Goal: Obtain resource: Obtain resource

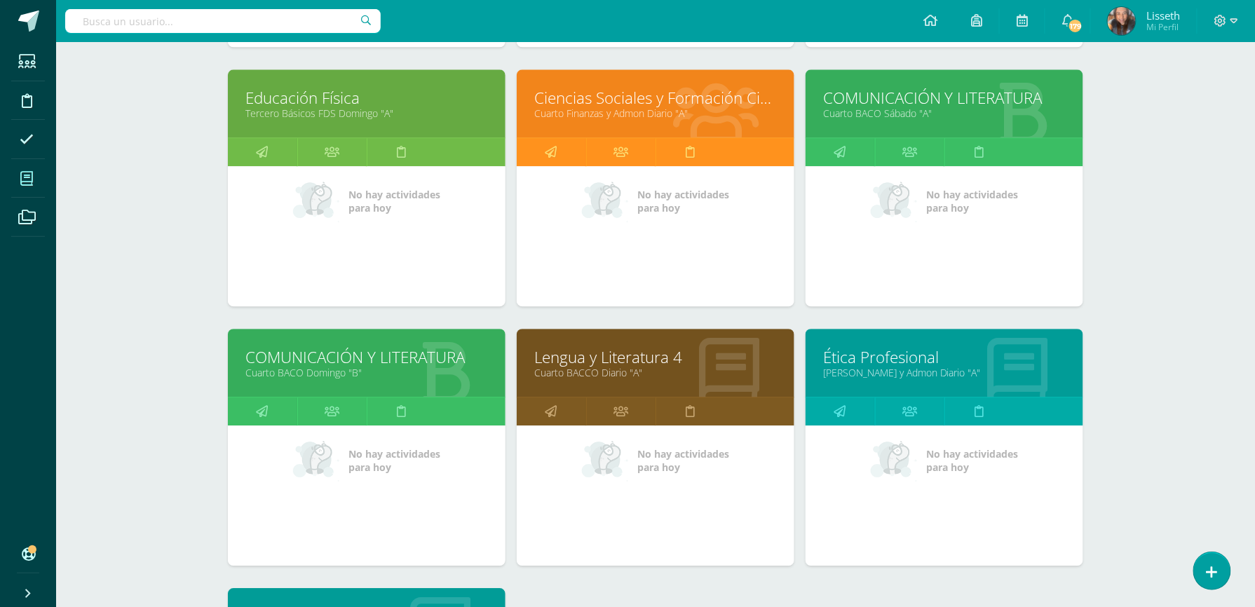
scroll to position [1230, 0]
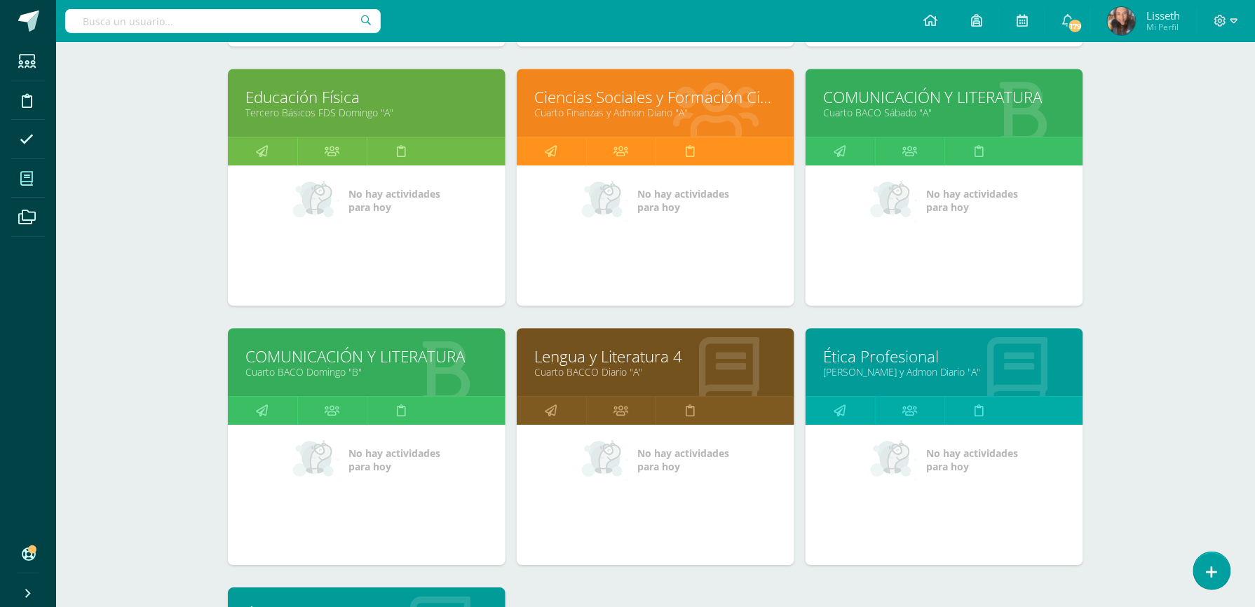
click at [997, 349] on link "Ética Profesional" at bounding box center [944, 357] width 243 height 22
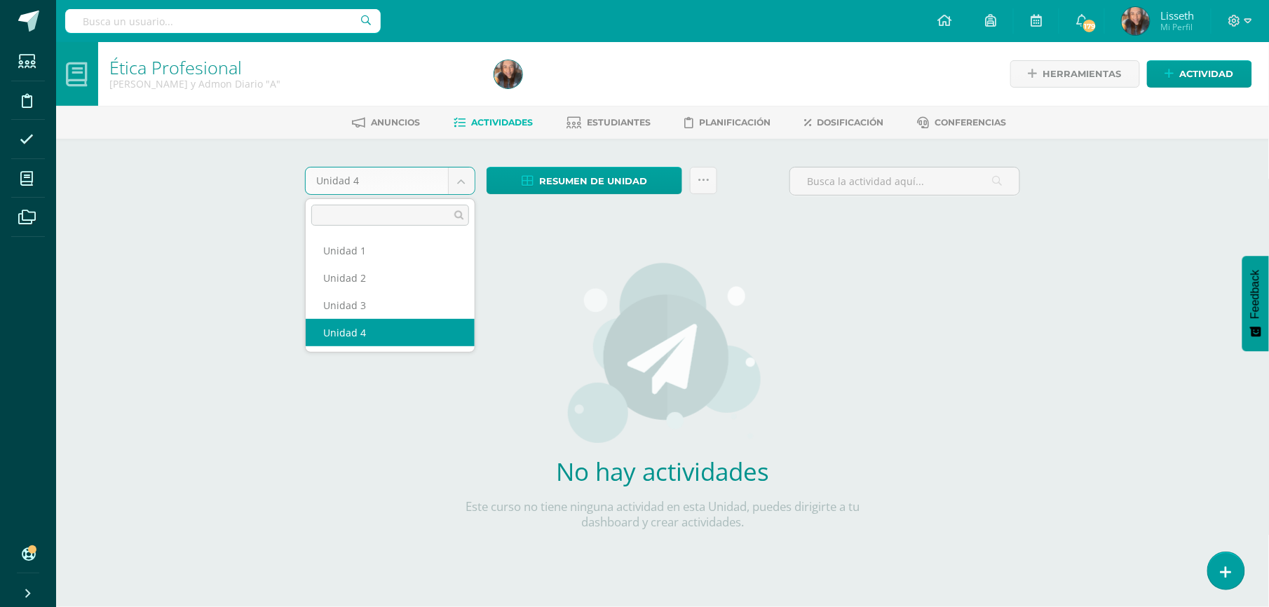
click at [469, 182] on body "Estudiantes Disciplina Asistencia Mis cursos Archivos Soporte Ayuda Reportar un…" at bounding box center [634, 301] width 1269 height 602
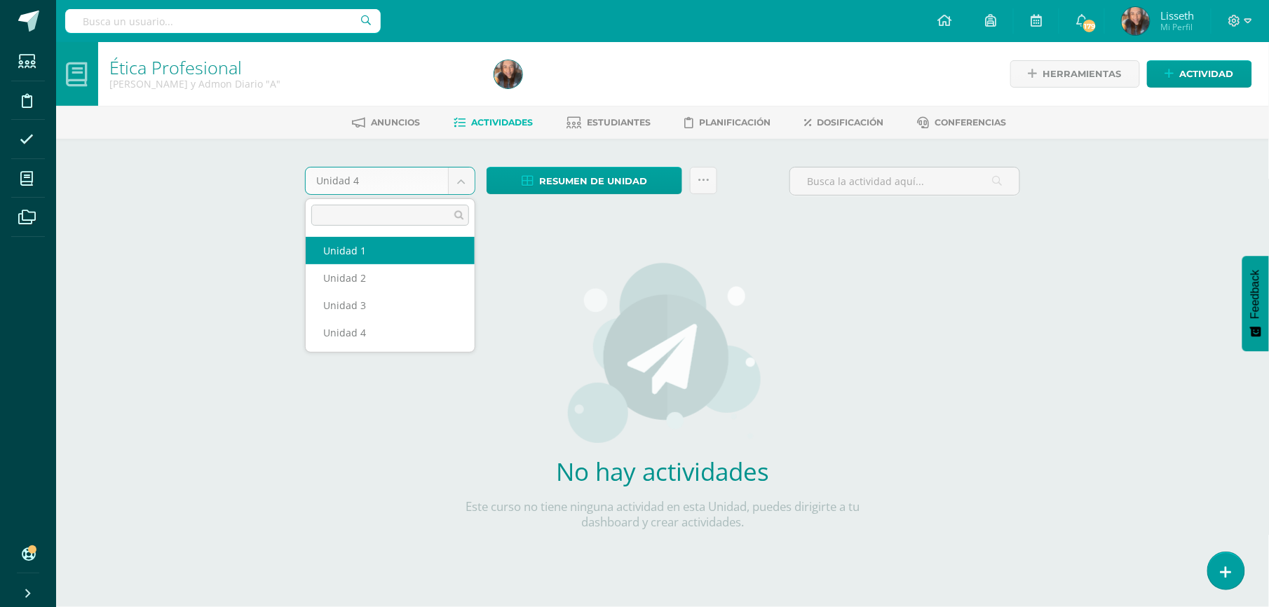
select select "Unidad 1"
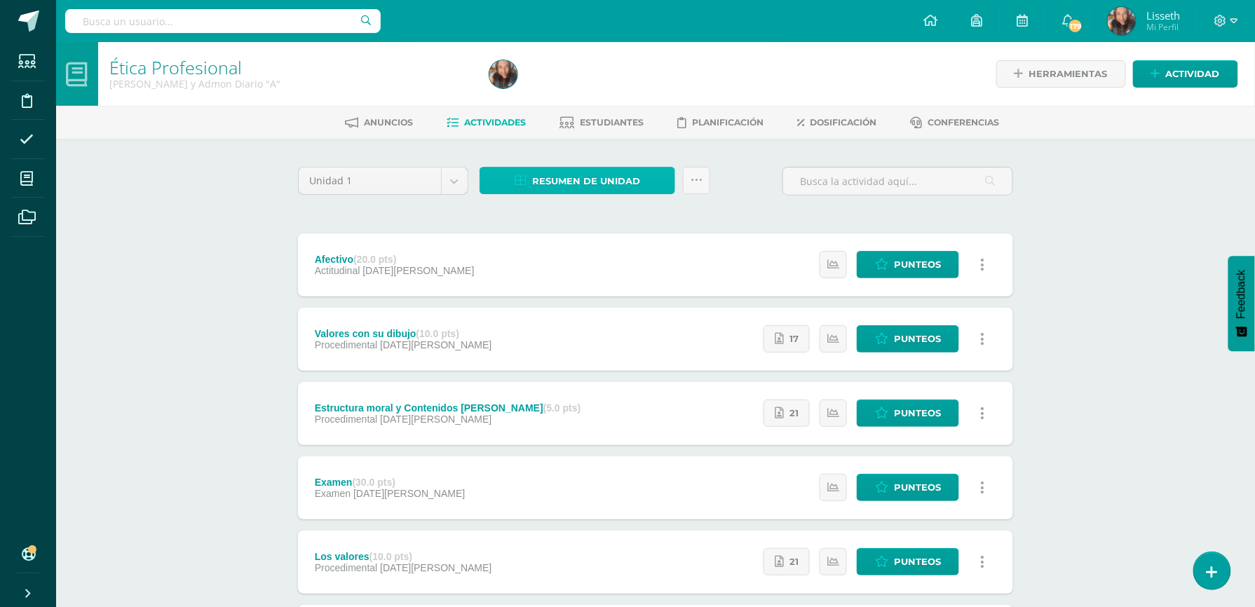
click at [593, 187] on span "Resumen de unidad" at bounding box center [586, 181] width 108 height 26
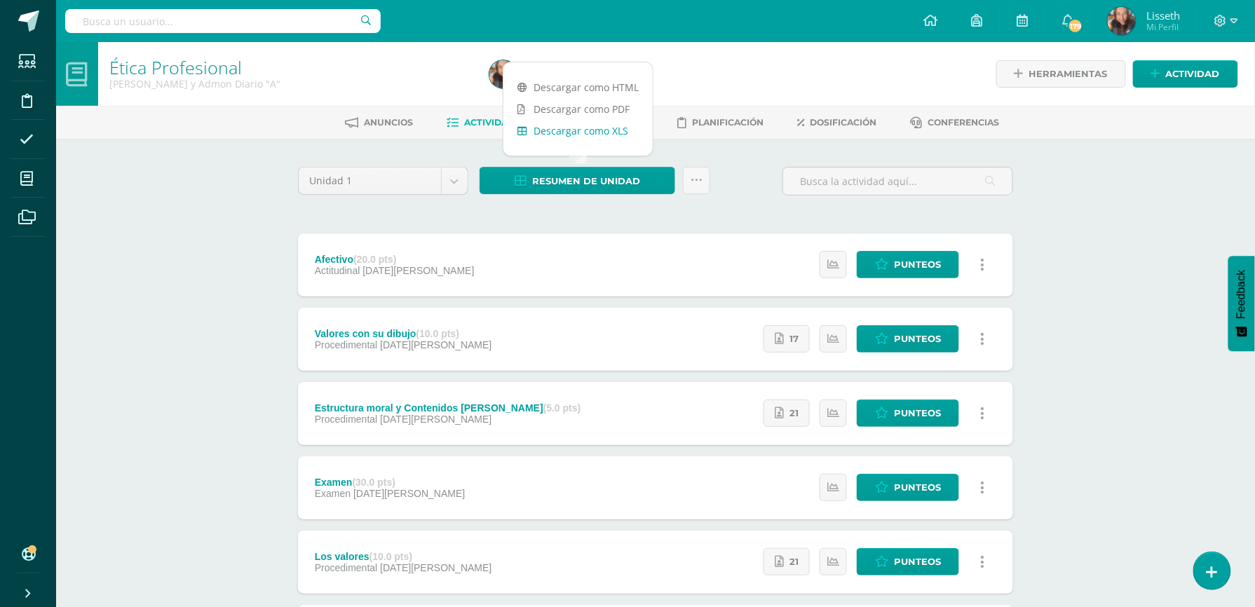
click at [614, 133] on link "Descargar como XLS" at bounding box center [578, 131] width 149 height 22
click at [609, 126] on link "Descargar como XLS" at bounding box center [578, 131] width 149 height 22
click at [607, 133] on link "Descargar como XLS" at bounding box center [578, 131] width 149 height 22
click at [586, 135] on link "Descargar como XLS" at bounding box center [578, 131] width 149 height 22
click at [1093, 506] on div "Ética Profesional Quinto Finanzas y Admon Diario "A" Herramientas Detalle de as…" at bounding box center [655, 439] width 1199 height 794
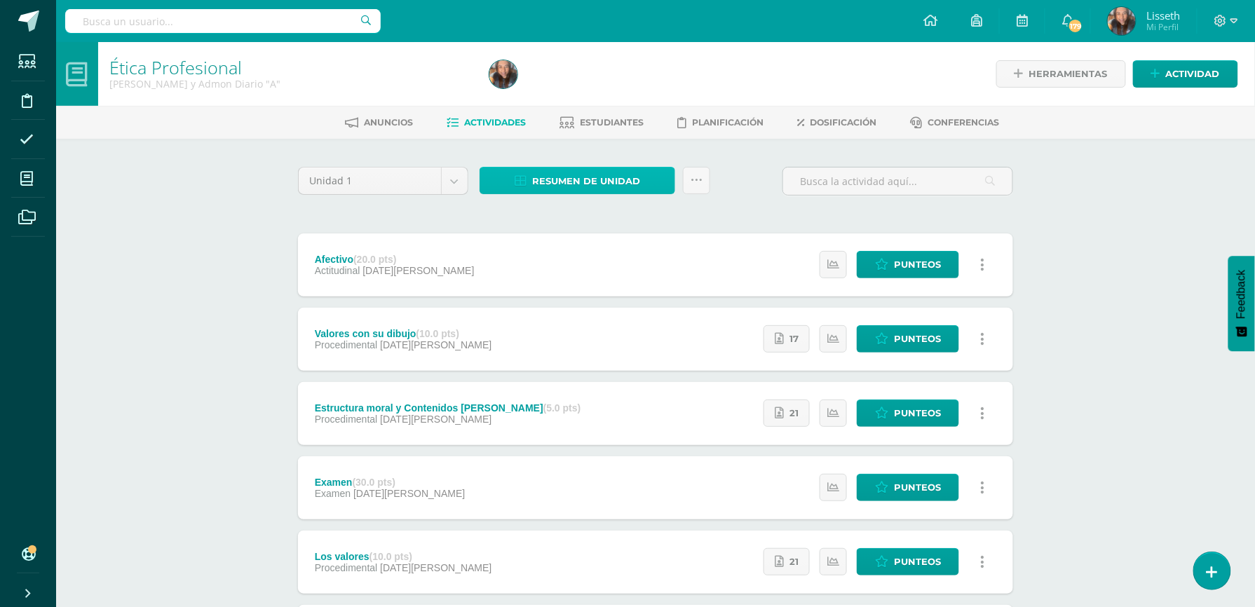
click at [582, 180] on span "Resumen de unidad" at bounding box center [586, 181] width 108 height 26
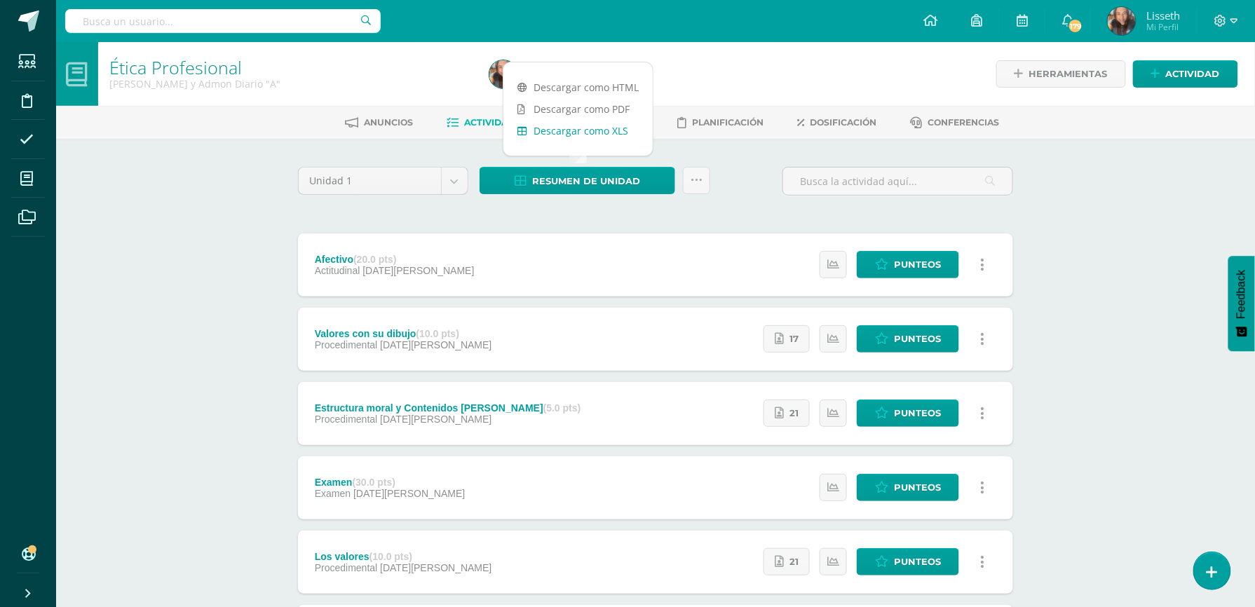
click at [592, 126] on link "Descargar como XLS" at bounding box center [578, 131] width 149 height 22
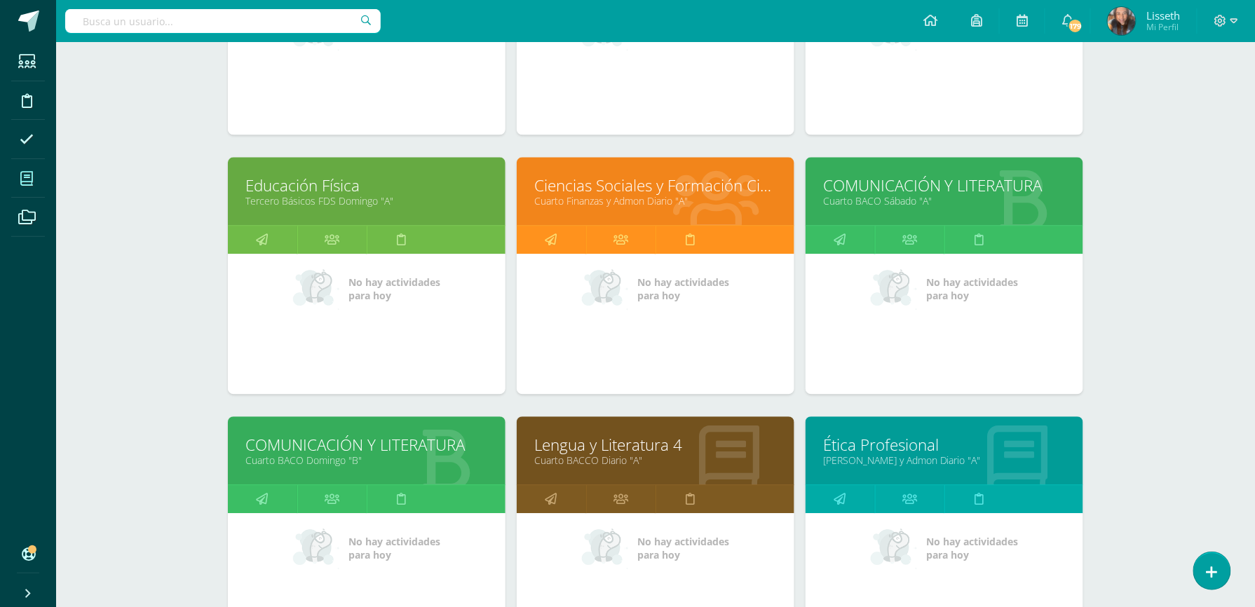
scroll to position [1142, 0]
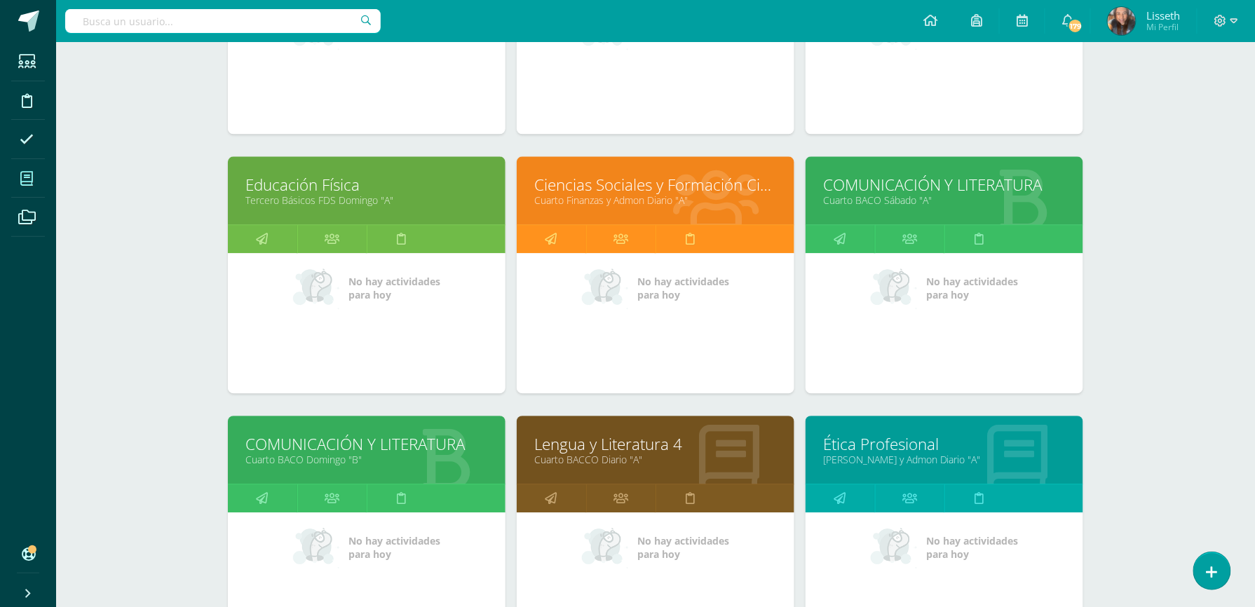
click at [968, 459] on link "[PERSON_NAME] y Admon Diario "A"" at bounding box center [944, 459] width 243 height 13
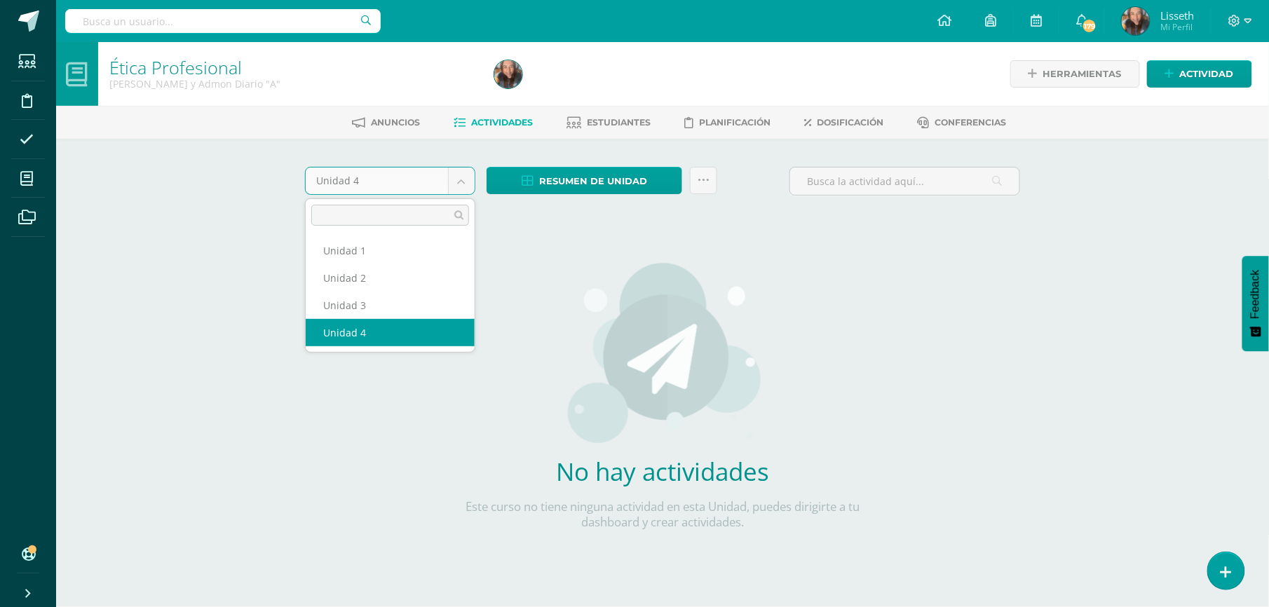
click at [466, 180] on body "Estudiantes Disciplina Asistencia Mis cursos Archivos Soporte Ayuda Reportar un…" at bounding box center [634, 301] width 1269 height 602
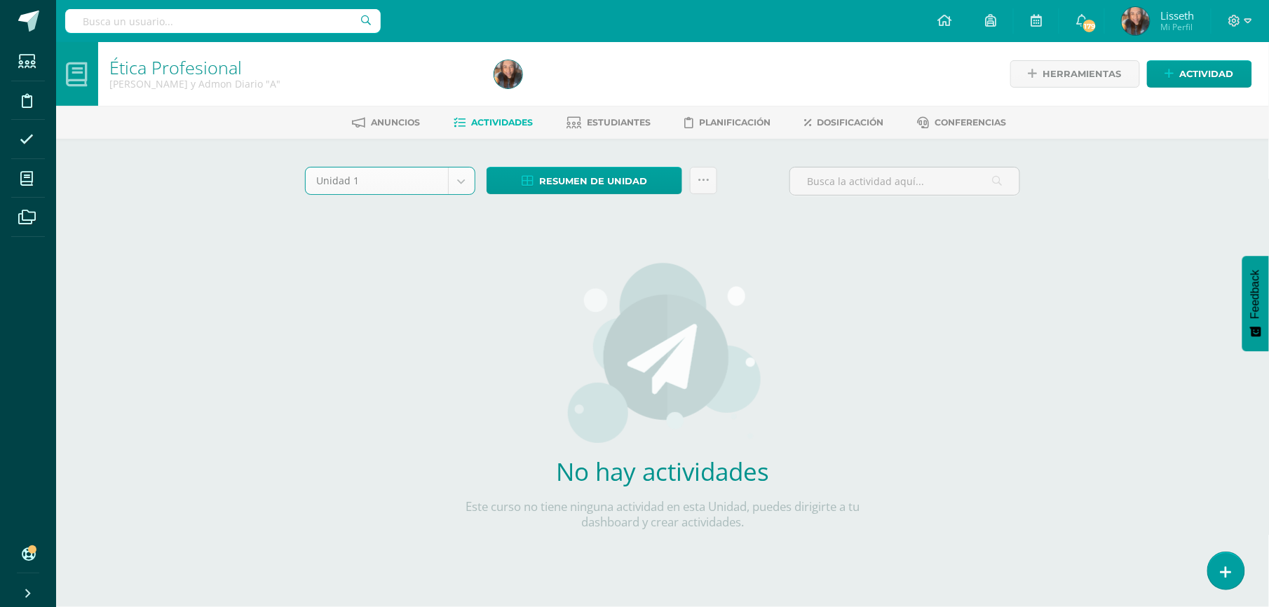
select select "Unidad 1"
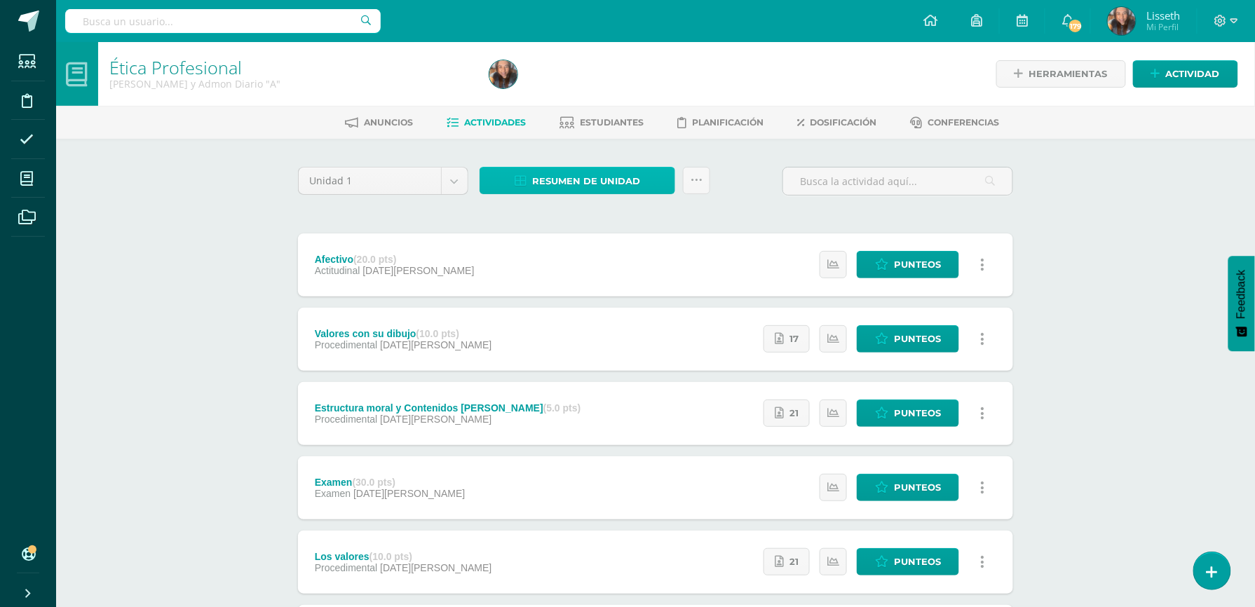
click at [609, 178] on span "Resumen de unidad" at bounding box center [586, 181] width 108 height 26
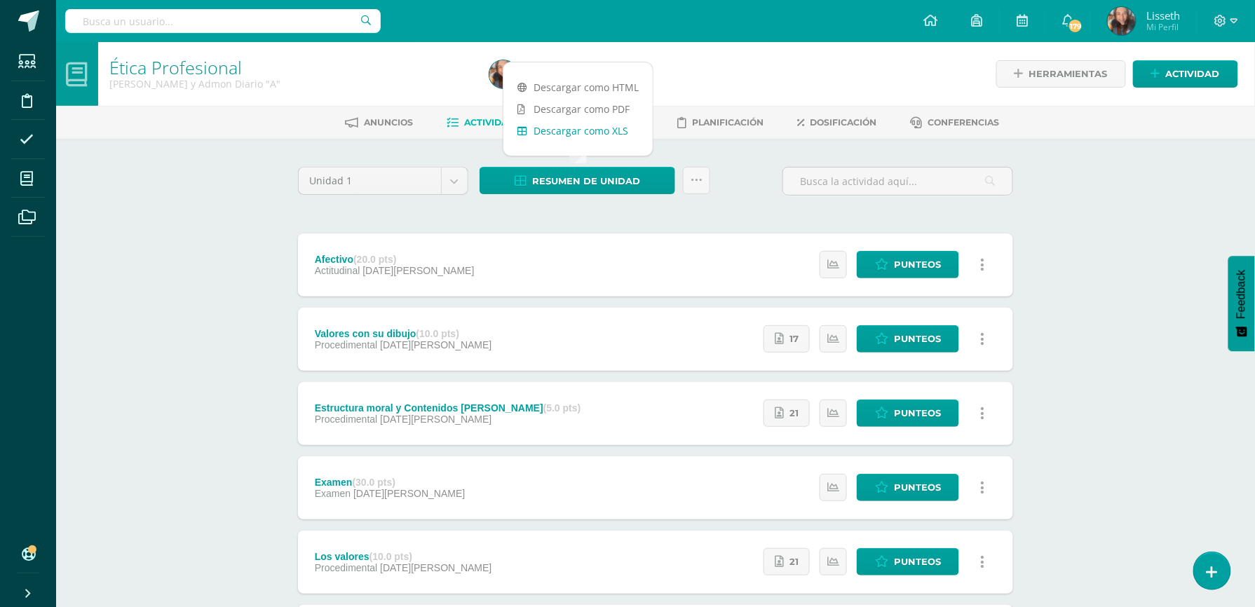
click at [616, 135] on link "Descargar como XLS" at bounding box center [578, 131] width 149 height 22
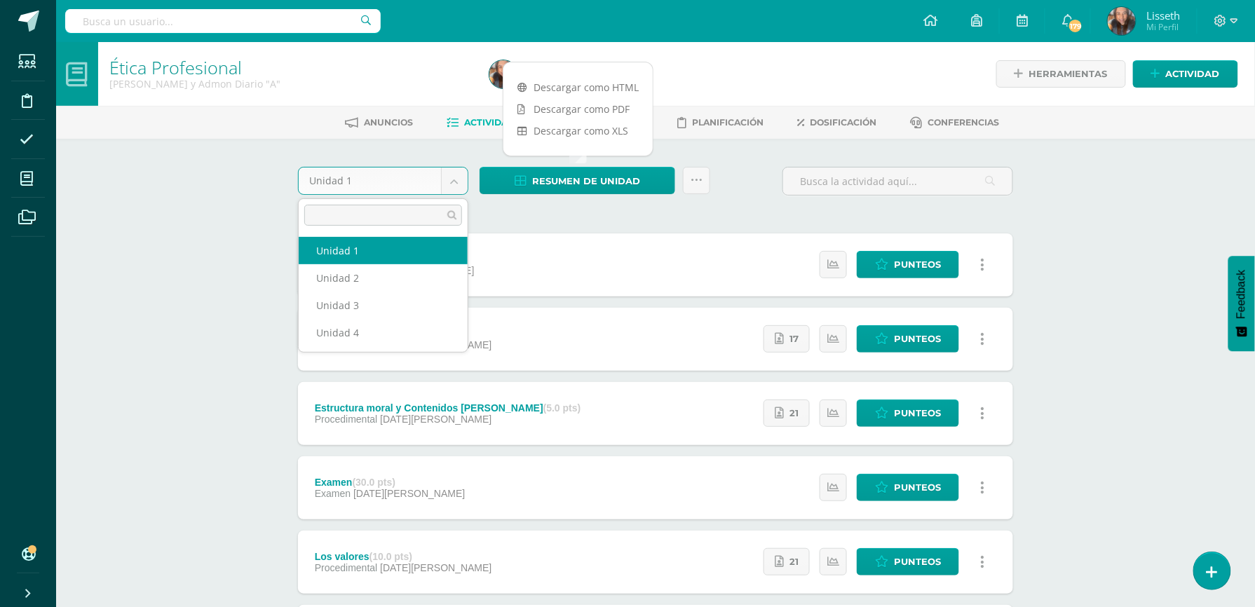
click at [457, 182] on body "Estudiantes Disciplina Asistencia Mis cursos Archivos Soporte Ayuda Reportar un…" at bounding box center [627, 418] width 1255 height 836
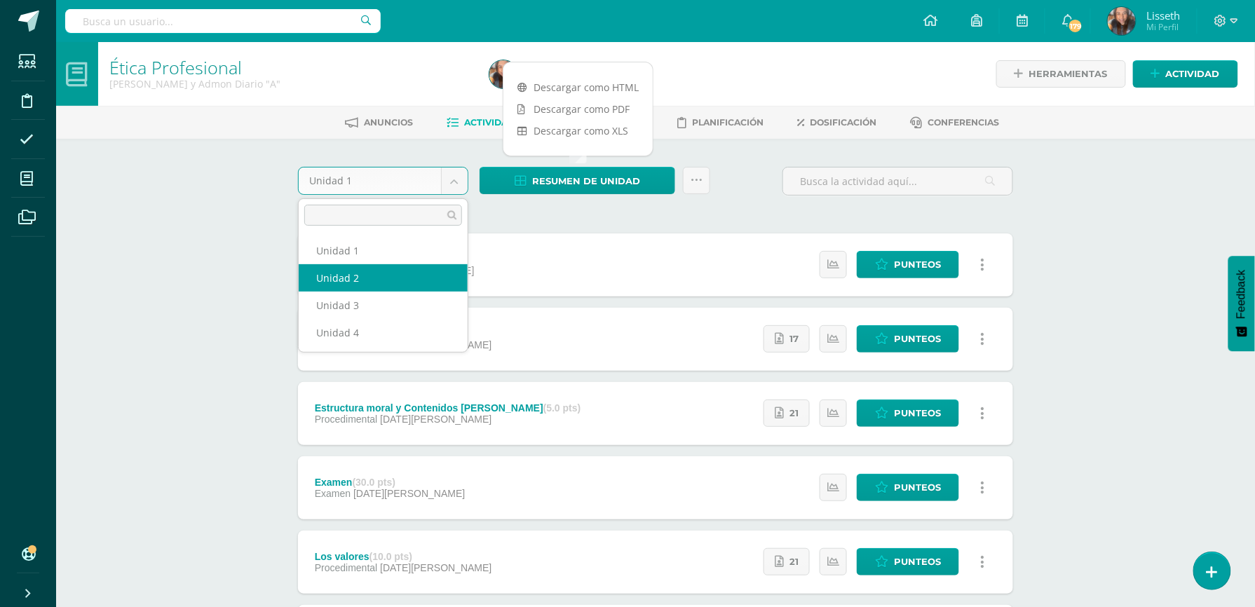
select select "Unidad 2"
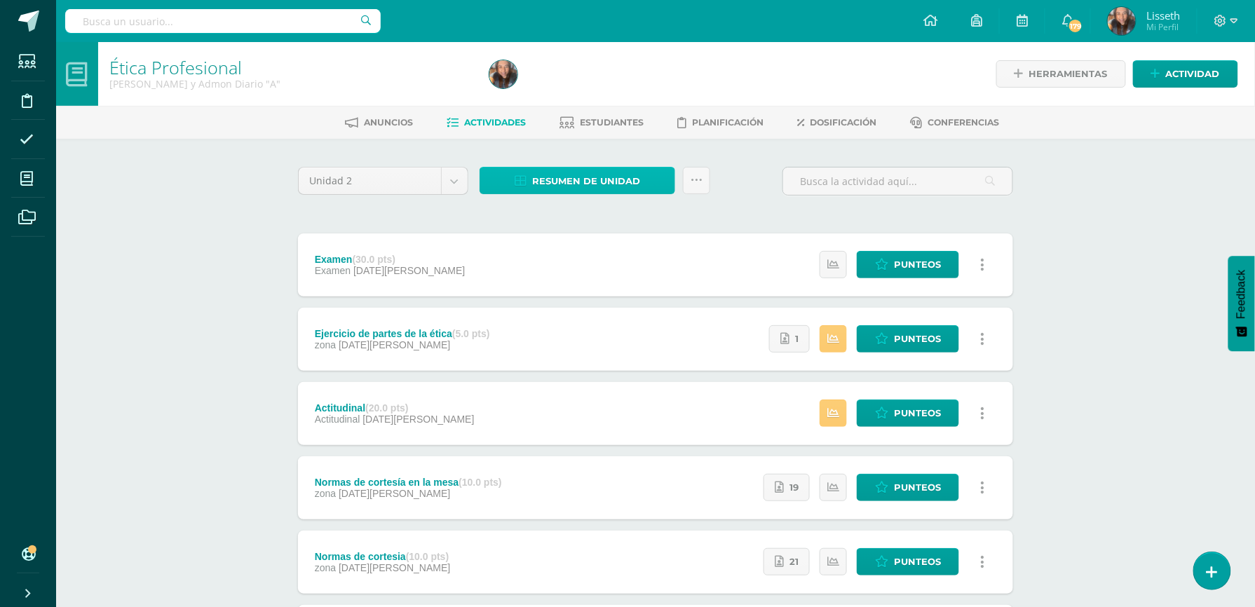
click at [587, 169] on span "Resumen de unidad" at bounding box center [586, 181] width 108 height 26
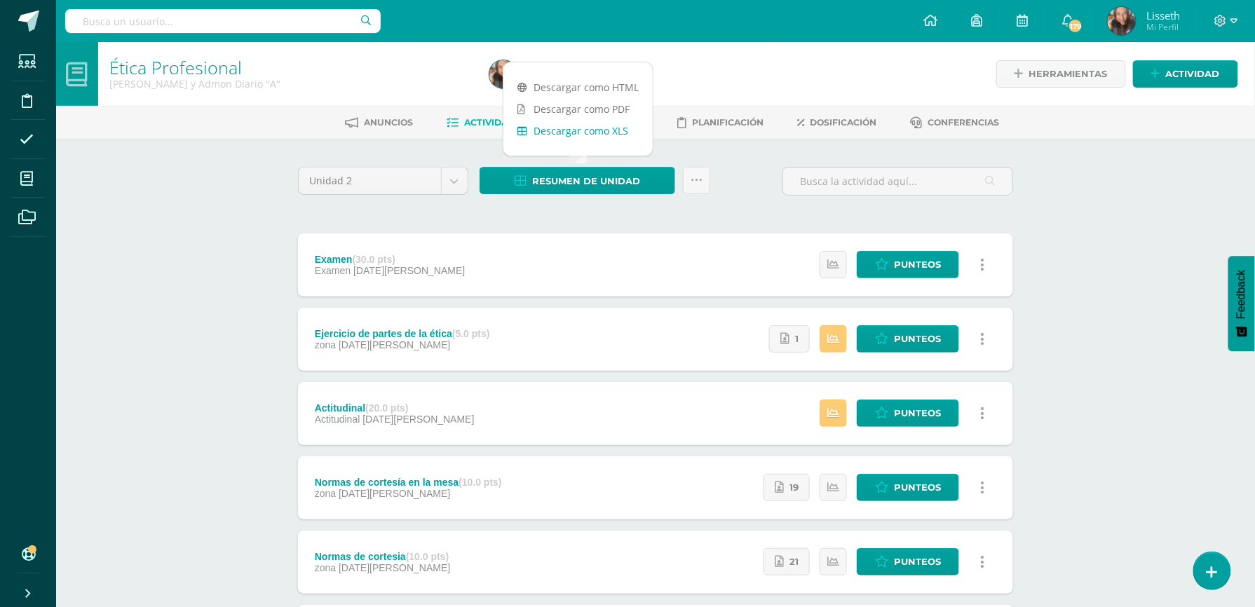
click at [601, 133] on link "Descargar como XLS" at bounding box center [578, 131] width 149 height 22
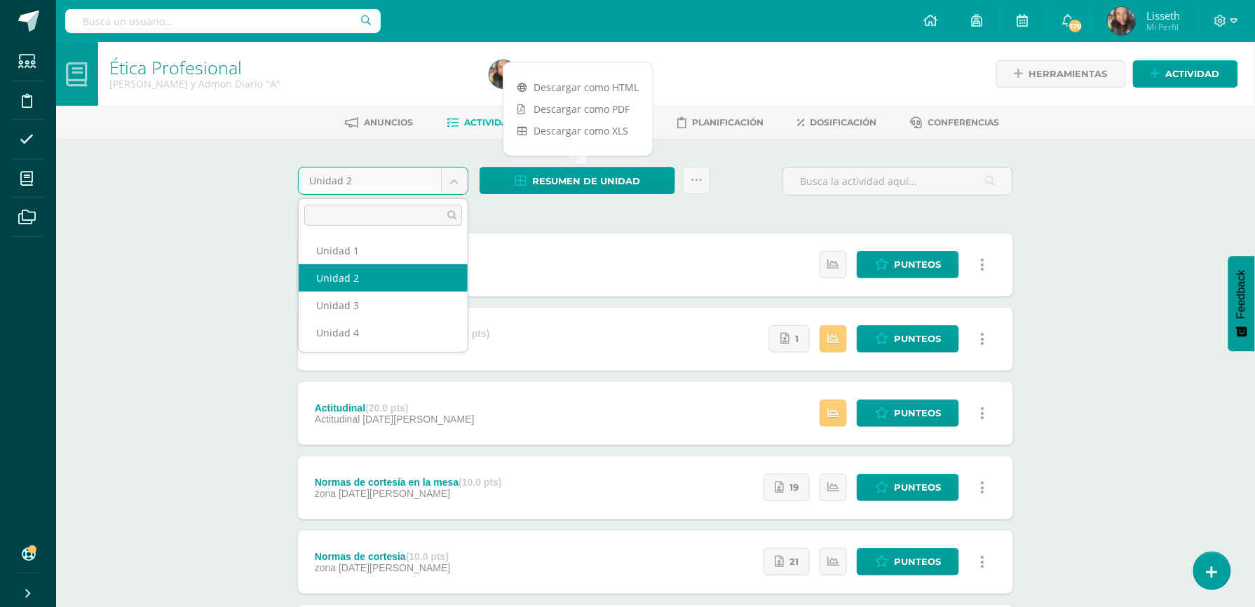
click at [456, 177] on body "Estudiantes Disciplina Asistencia Mis cursos Archivos Soporte Ayuda Reportar un…" at bounding box center [627, 455] width 1255 height 910
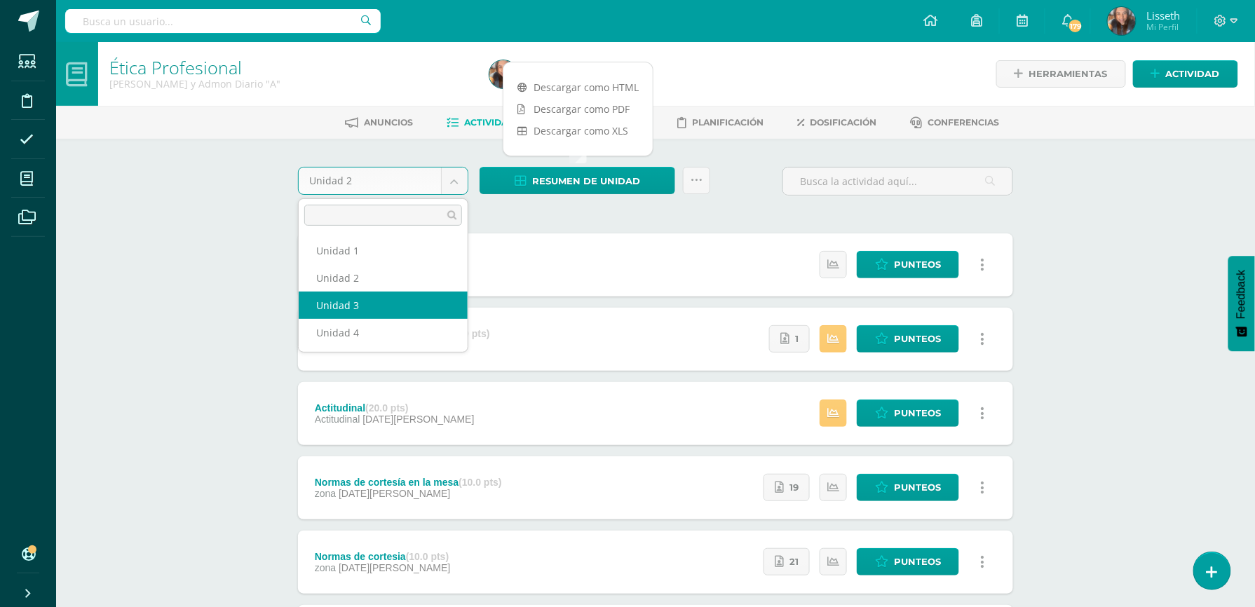
select select "Unidad 3"
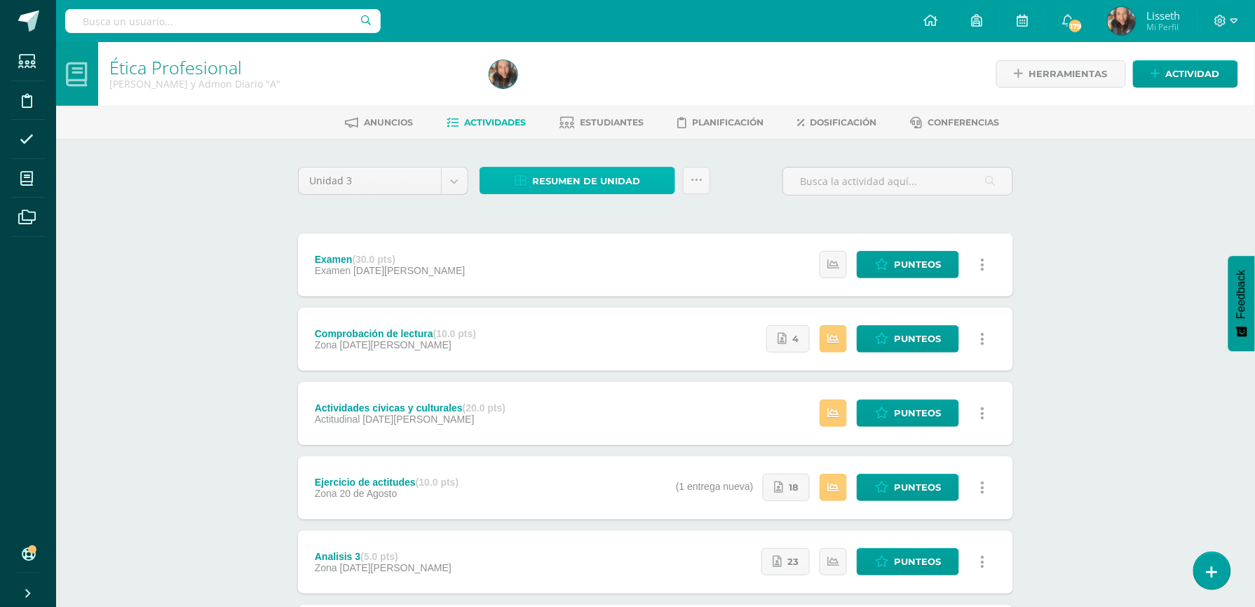
click at [583, 178] on span "Resumen de unidad" at bounding box center [586, 181] width 108 height 26
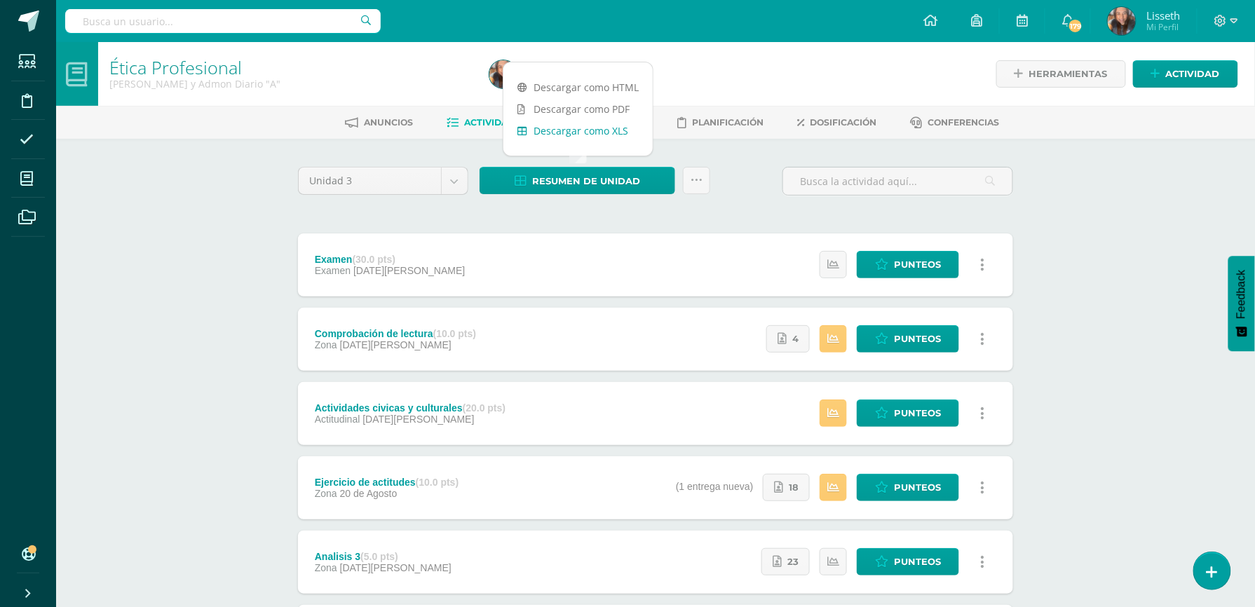
click at [600, 127] on link "Descargar como XLS" at bounding box center [578, 131] width 149 height 22
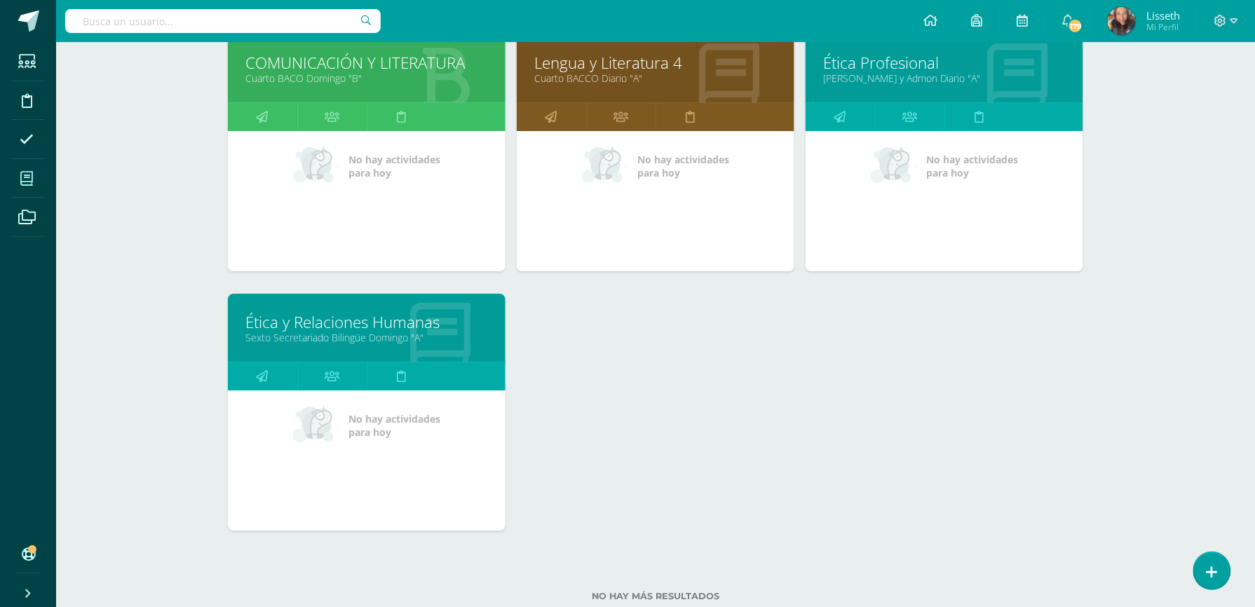
scroll to position [1487, 0]
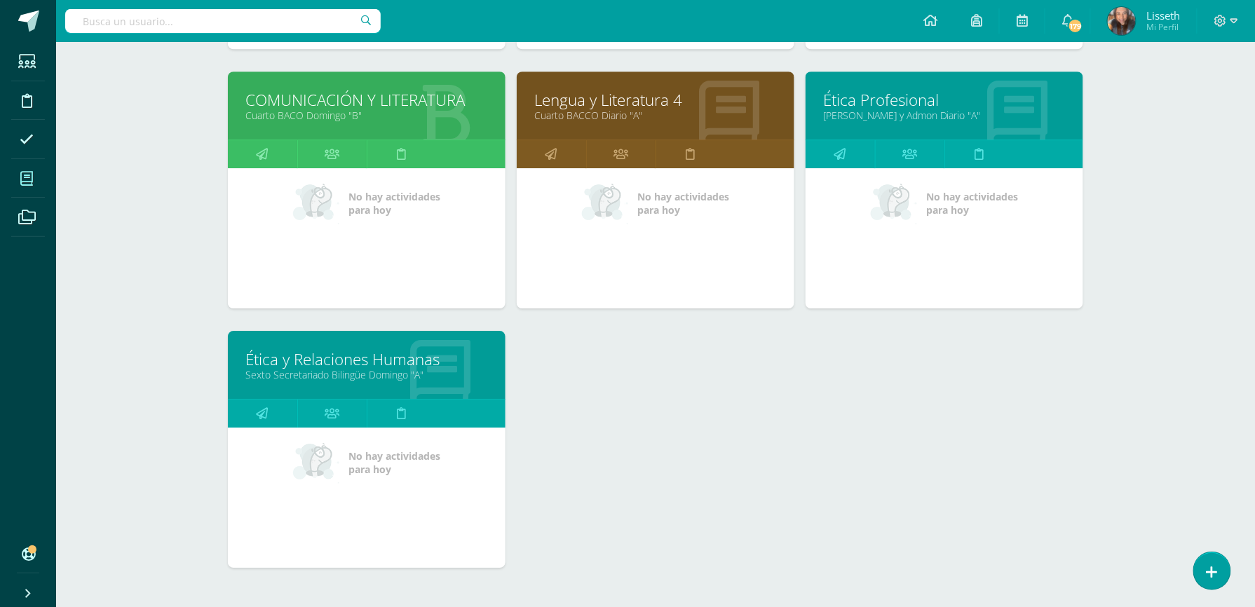
click at [919, 121] on div "Ética Profesional Quinto Finanzas y Admon Diario "A"" at bounding box center [945, 106] width 278 height 68
click at [959, 104] on link "Ética Profesional" at bounding box center [944, 100] width 243 height 22
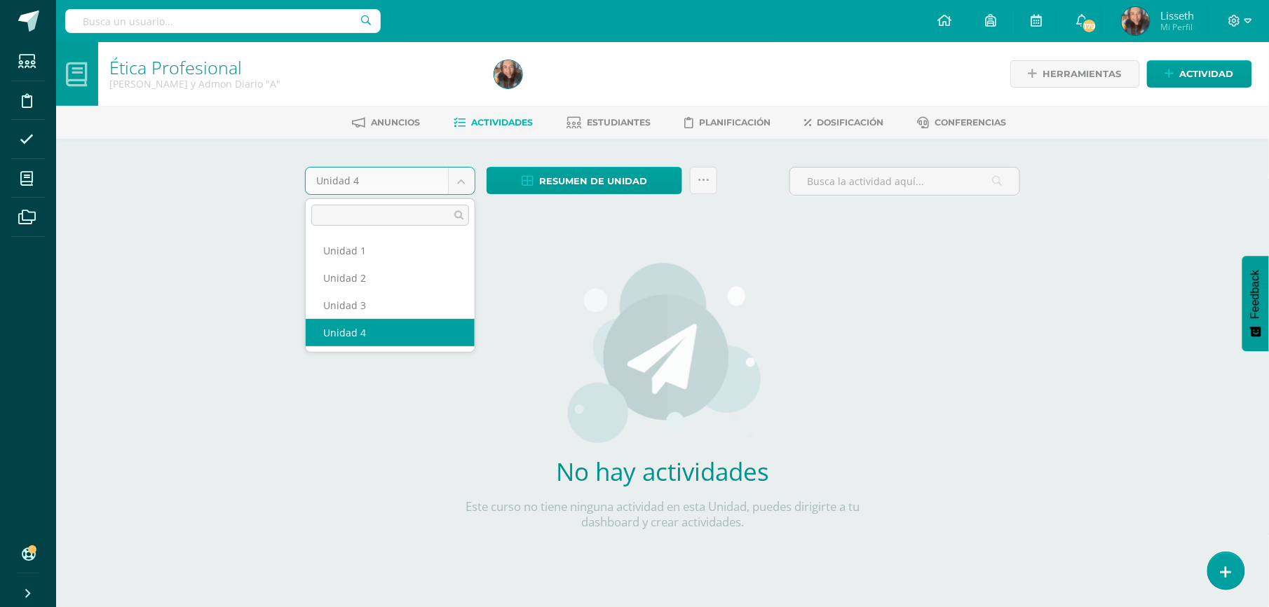
click at [464, 186] on body "Estudiantes Disciplina Asistencia Mis cursos Archivos Soporte Ayuda Reportar un…" at bounding box center [634, 301] width 1269 height 602
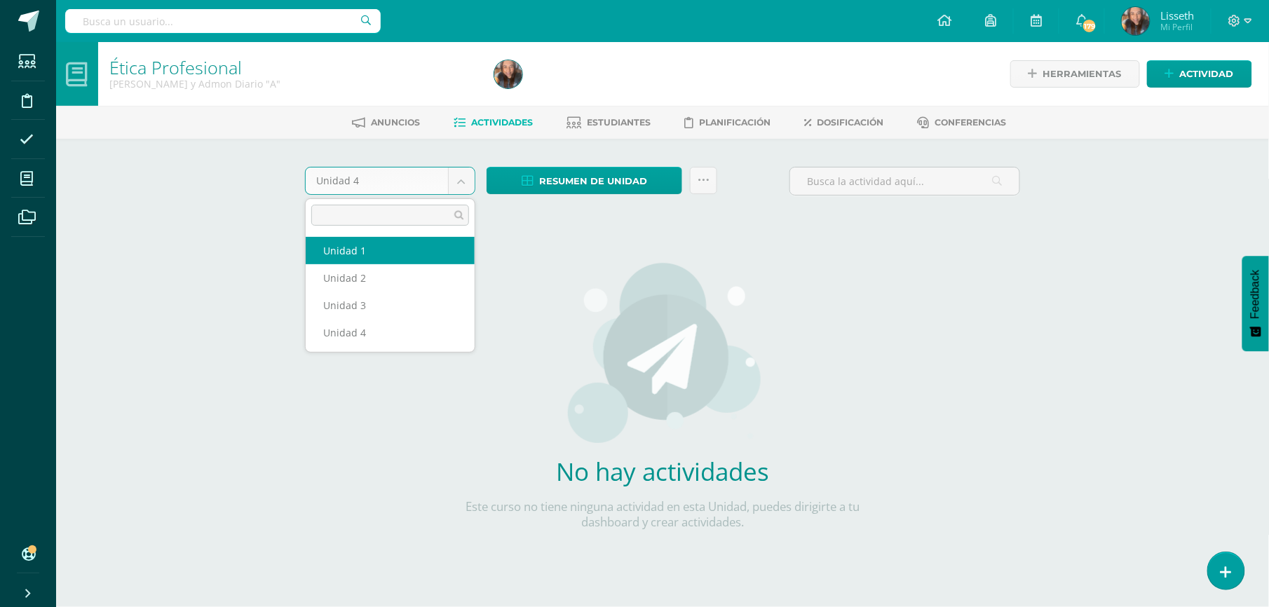
select select "Unidad 1"
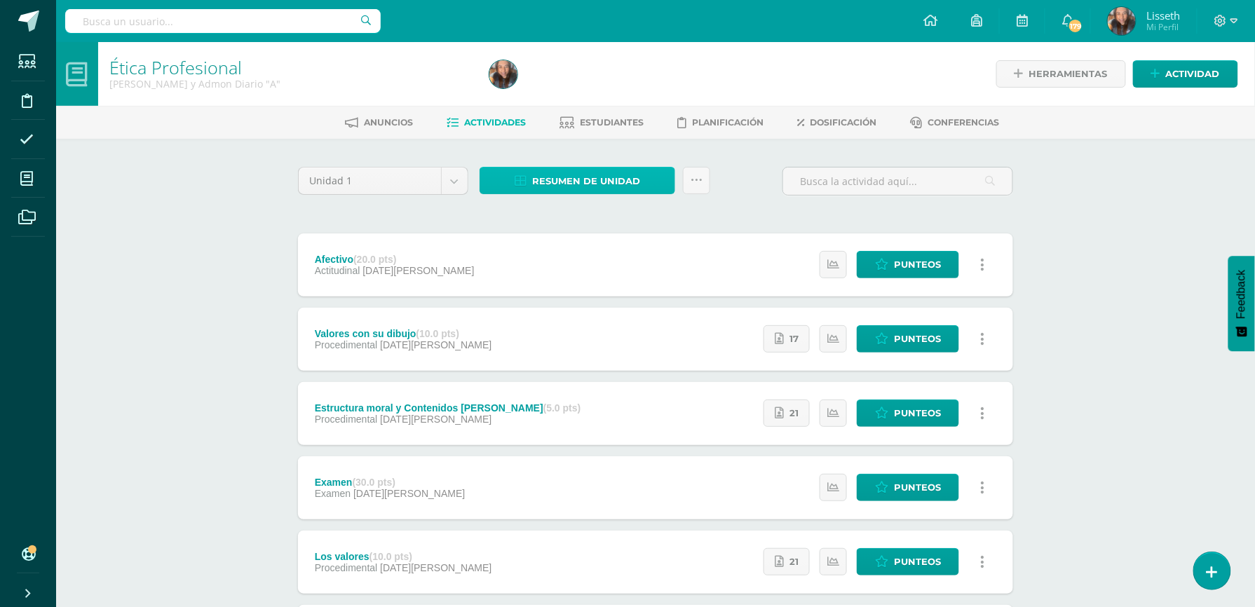
click at [576, 184] on span "Resumen de unidad" at bounding box center [586, 181] width 108 height 26
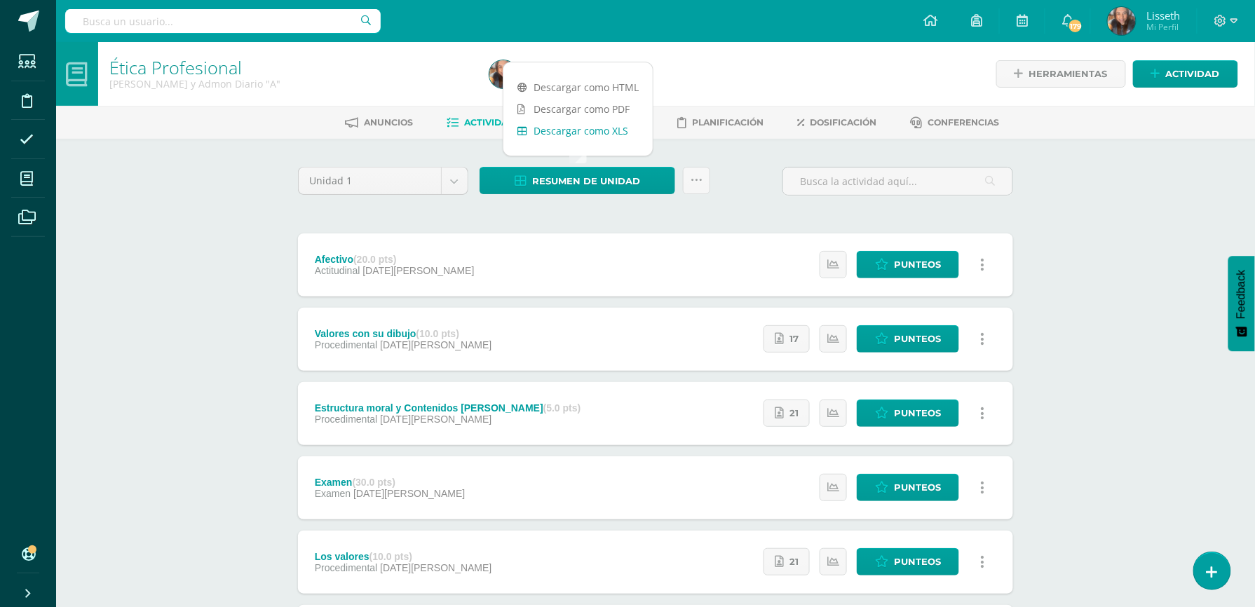
click at [607, 135] on link "Descargar como XLS" at bounding box center [578, 131] width 149 height 22
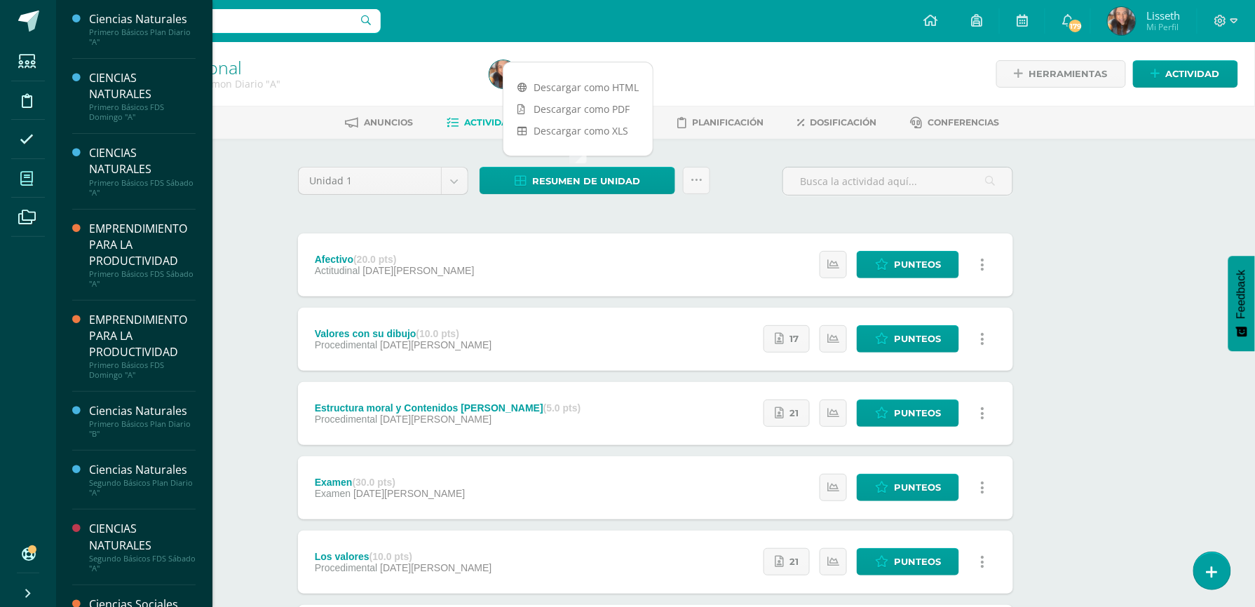
click at [18, 177] on span at bounding box center [27, 179] width 32 height 32
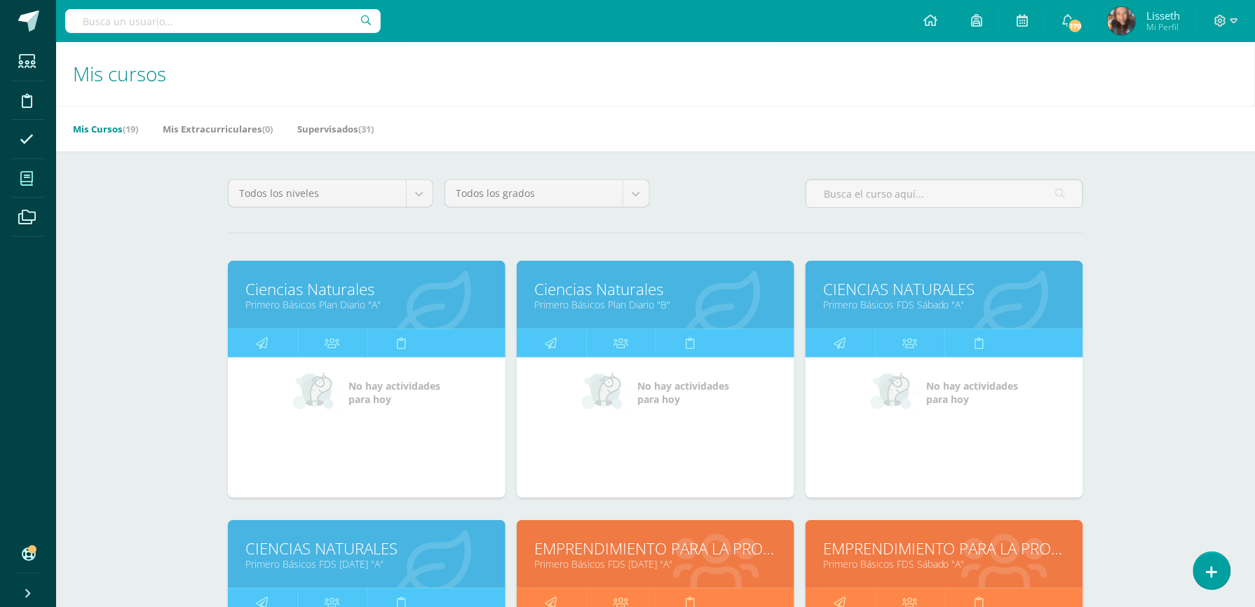
click at [410, 568] on link "Primero Básicos FDS [DATE] "A"" at bounding box center [366, 564] width 243 height 13
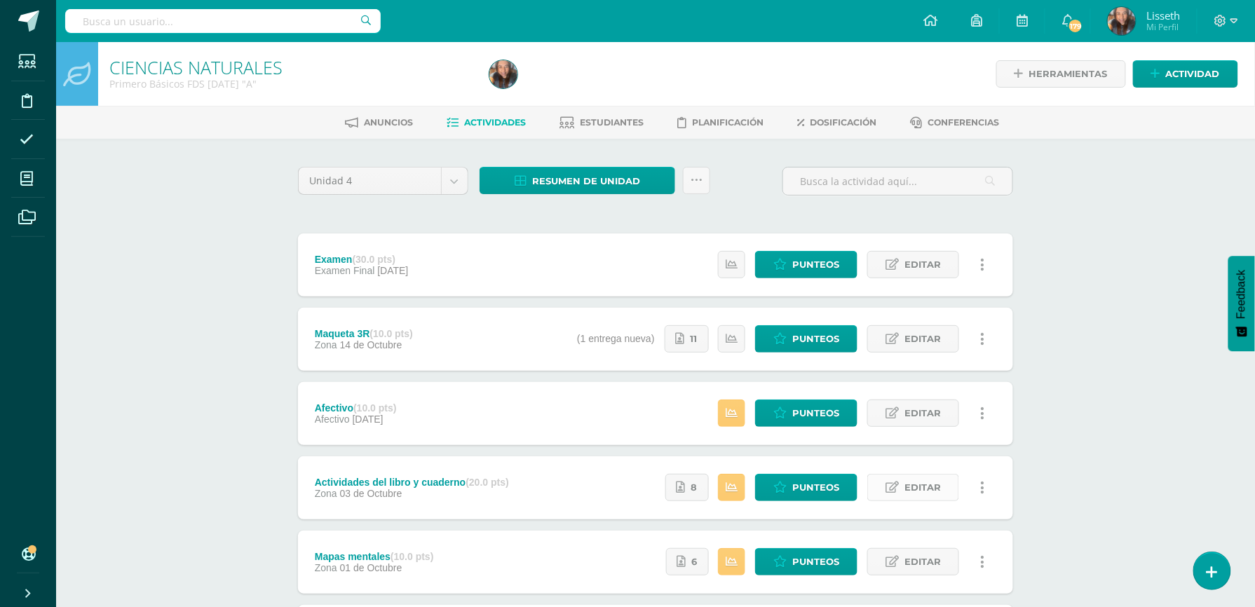
click at [896, 485] on icon at bounding box center [892, 488] width 13 height 12
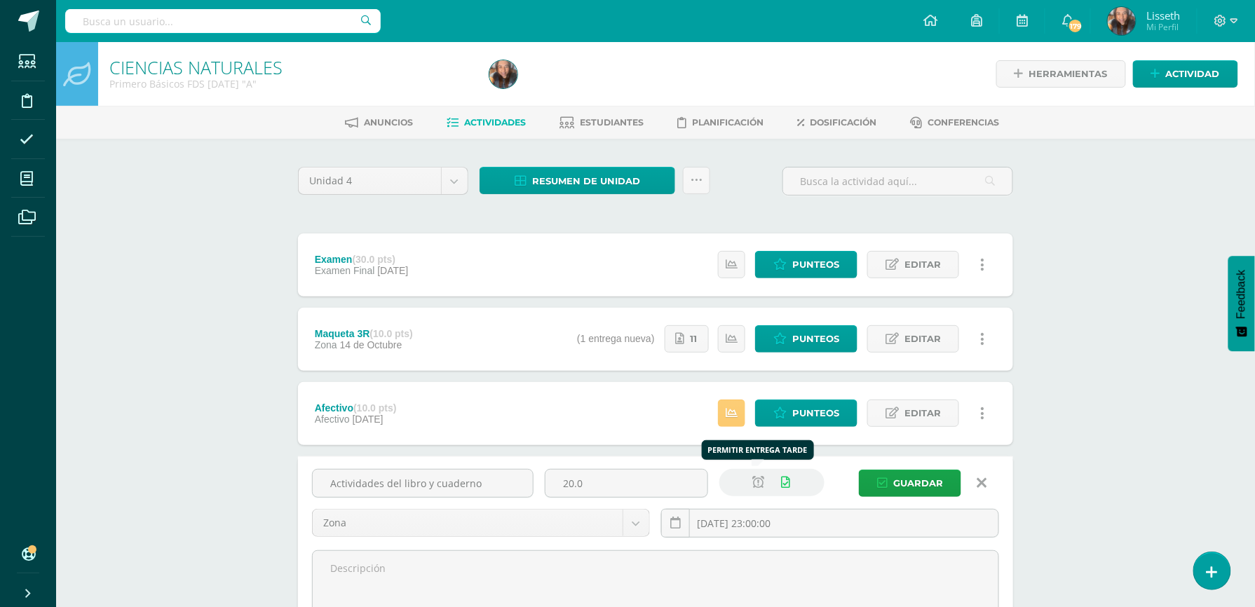
click at [759, 481] on icon at bounding box center [758, 483] width 12 height 12
click at [900, 486] on span "Guardar" at bounding box center [918, 484] width 50 height 26
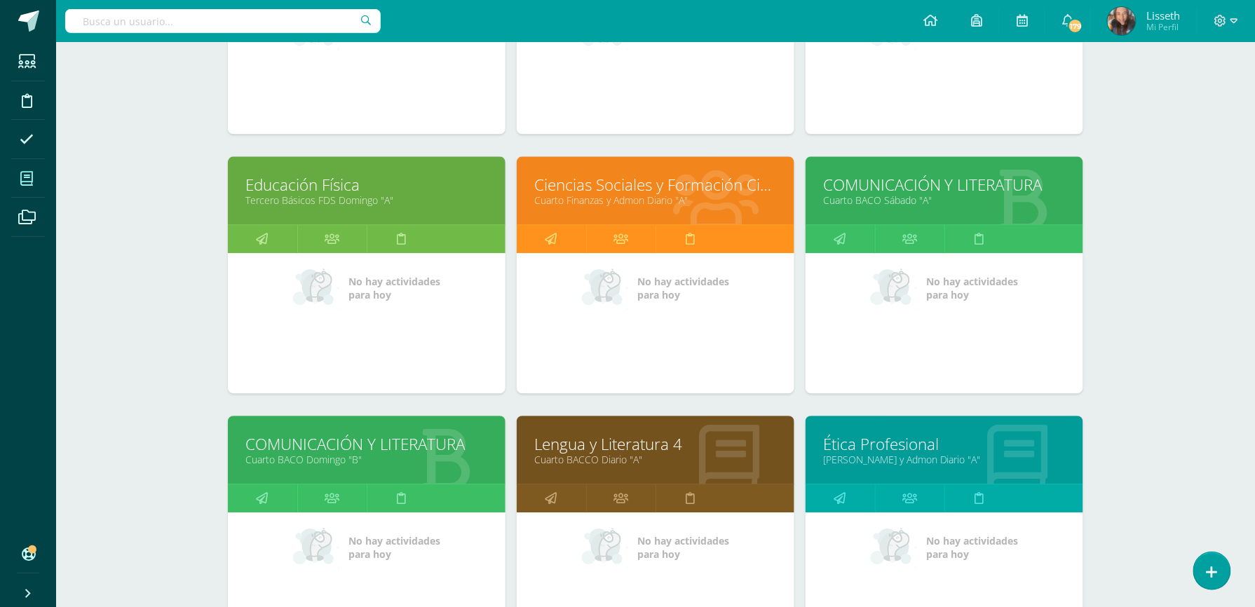
scroll to position [1216, 0]
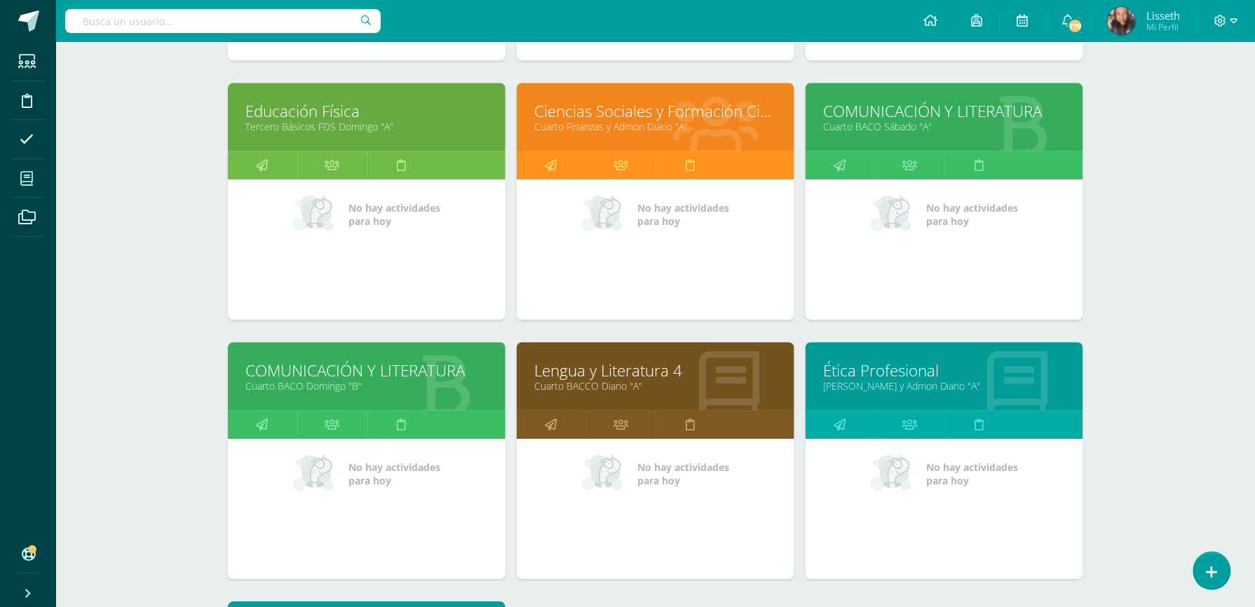
click at [999, 379] on link "[PERSON_NAME] y Admon Diario "A"" at bounding box center [944, 385] width 243 height 13
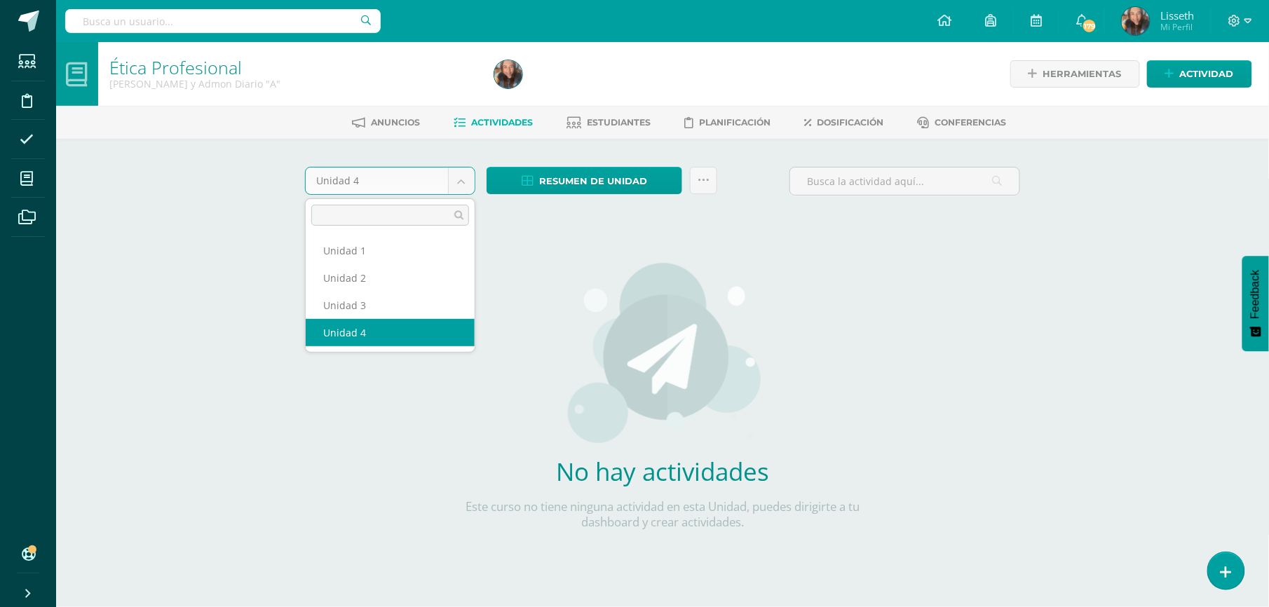
click at [467, 175] on body "Estudiantes Disciplina Asistencia Mis cursos Archivos Soporte Ayuda Reportar un…" at bounding box center [634, 301] width 1269 height 602
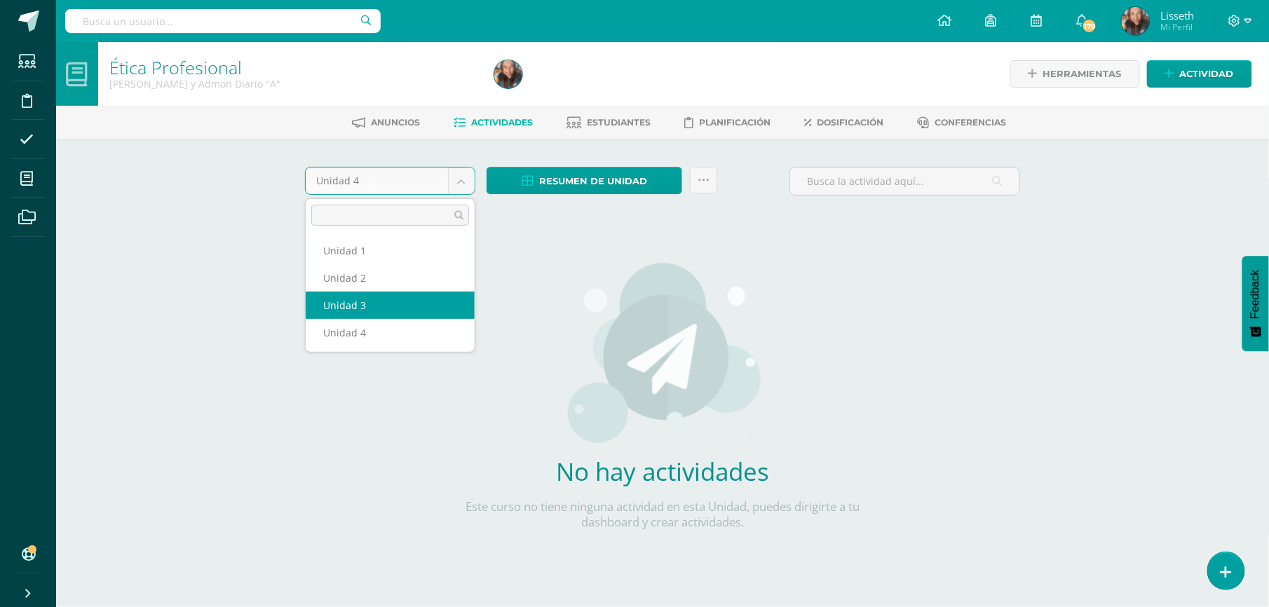
select select "Unidad 3"
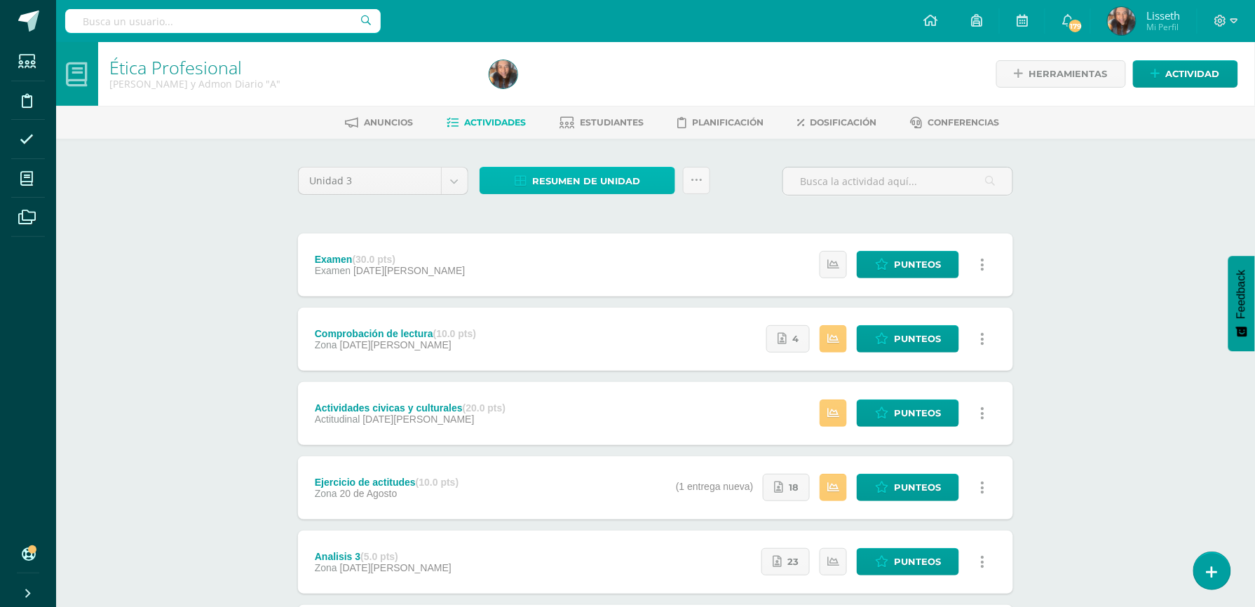
click at [588, 180] on span "Resumen de unidad" at bounding box center [586, 181] width 108 height 26
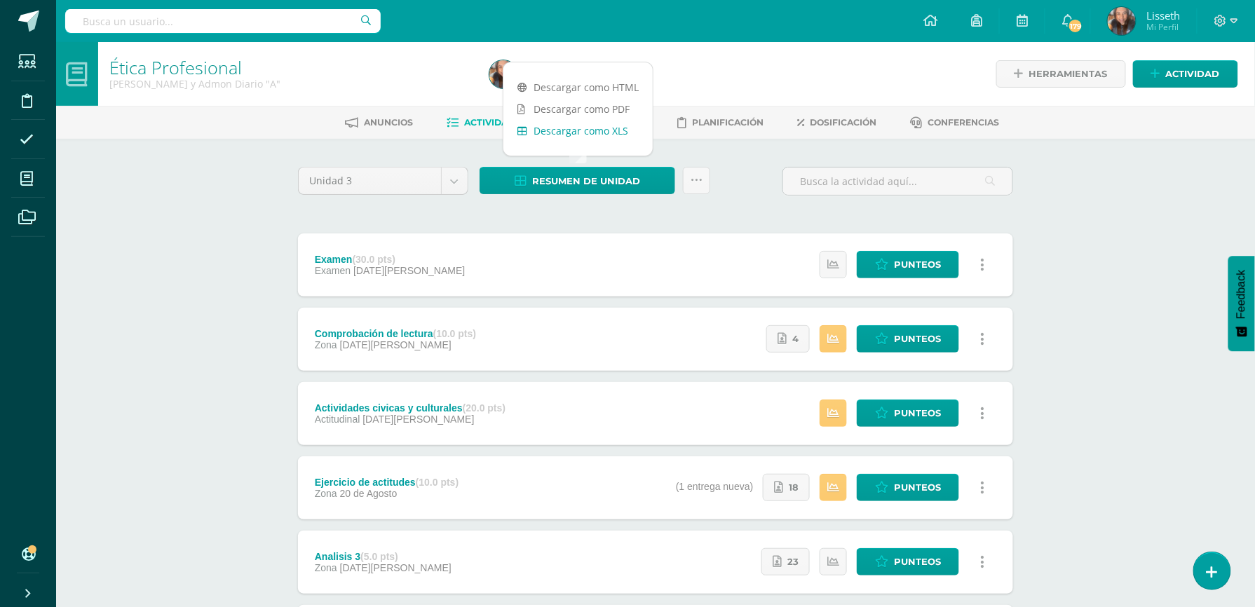
click at [593, 133] on link "Descargar como XLS" at bounding box center [578, 131] width 149 height 22
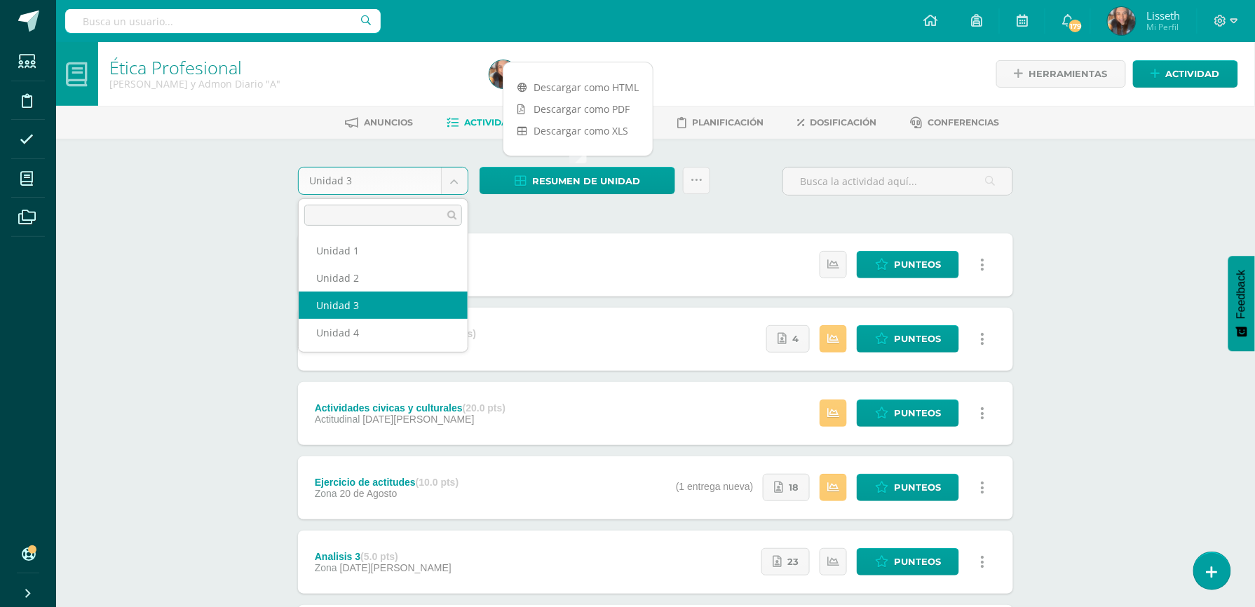
click at [453, 177] on body "Estudiantes Disciplina Asistencia Mis cursos Archivos Soporte Ayuda Reportar un…" at bounding box center [627, 527] width 1255 height 1054
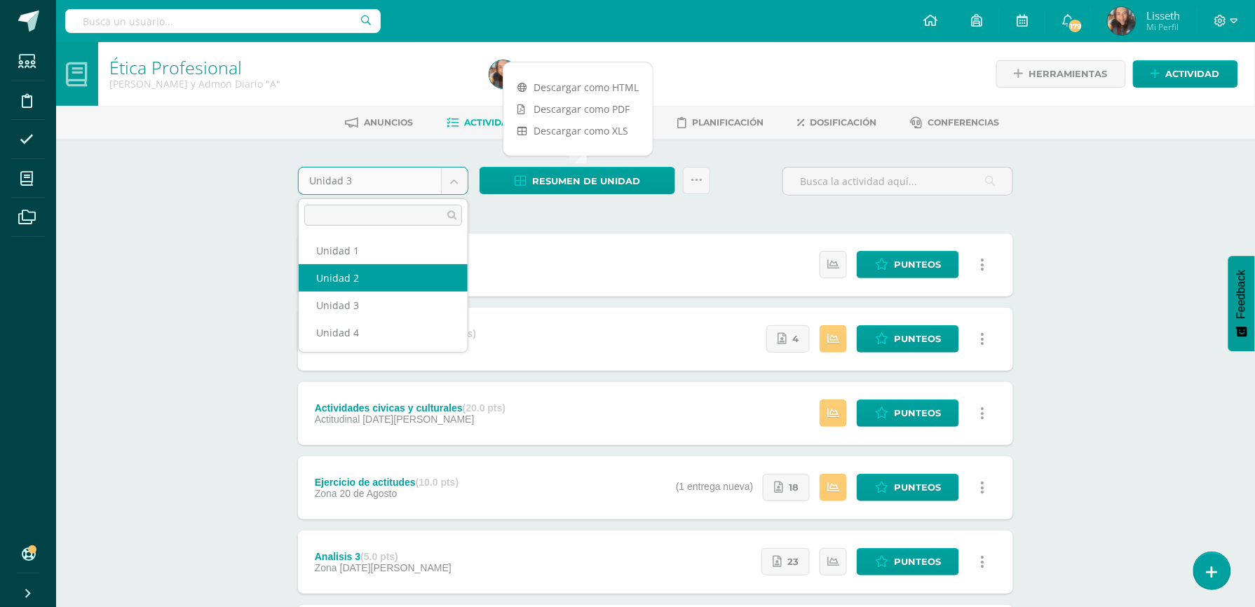
select select "Unidad 2"
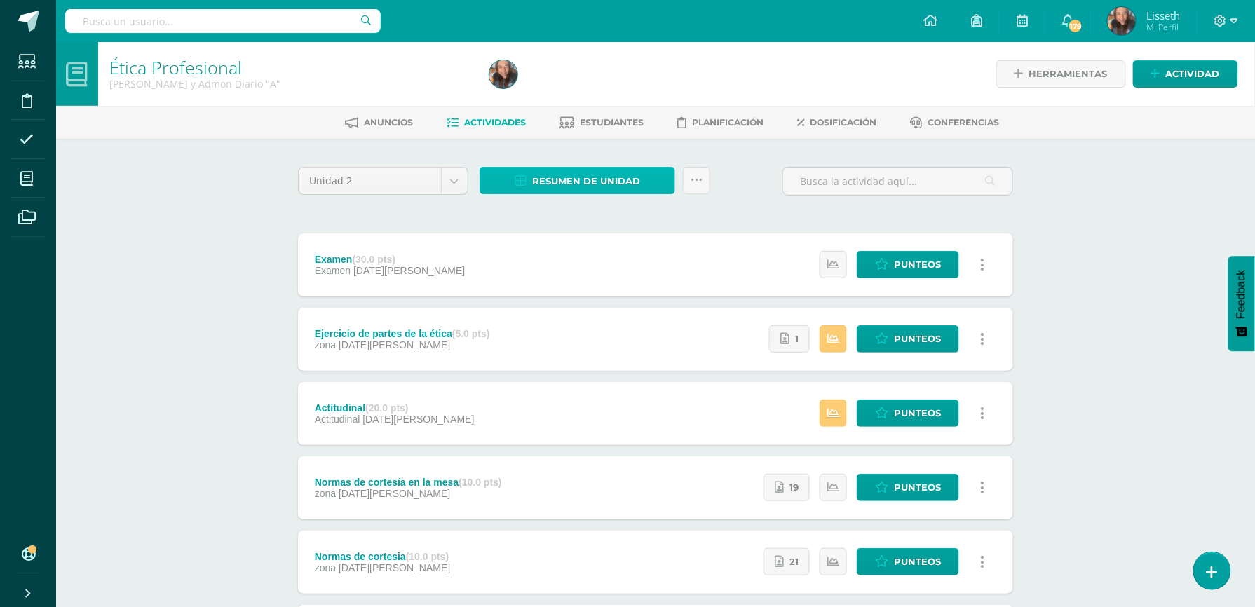
drag, startPoint x: 570, startPoint y: 181, endPoint x: 537, endPoint y: 177, distance: 33.2
click at [537, 177] on span "Resumen de unidad" at bounding box center [586, 181] width 108 height 26
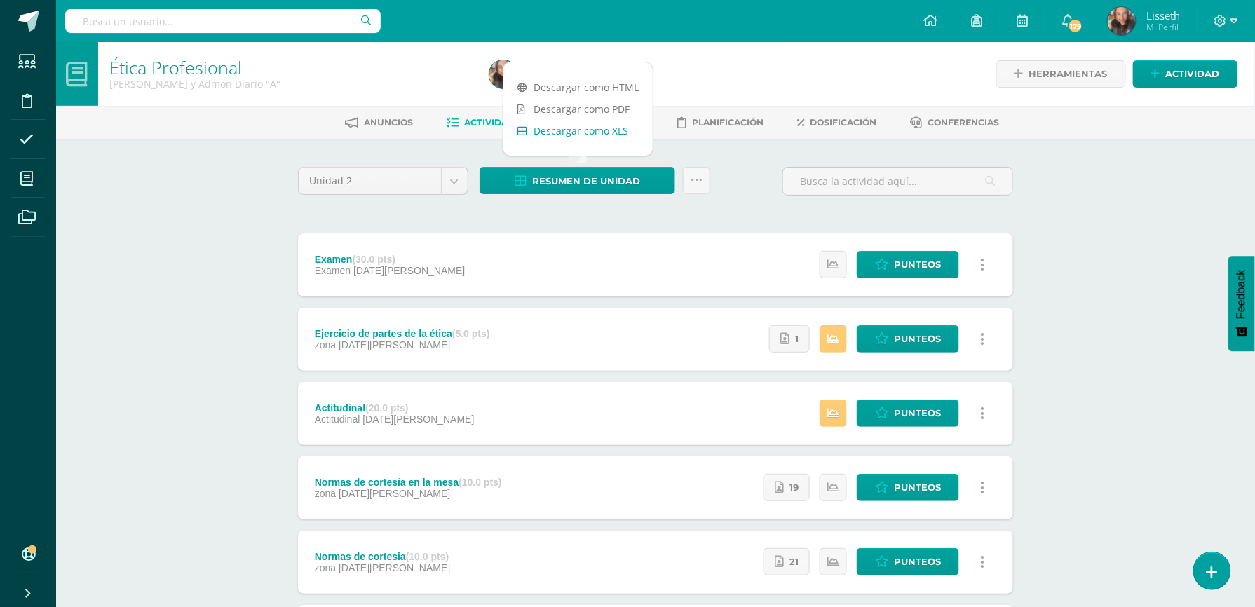
click at [606, 132] on link "Descargar como XLS" at bounding box center [578, 131] width 149 height 22
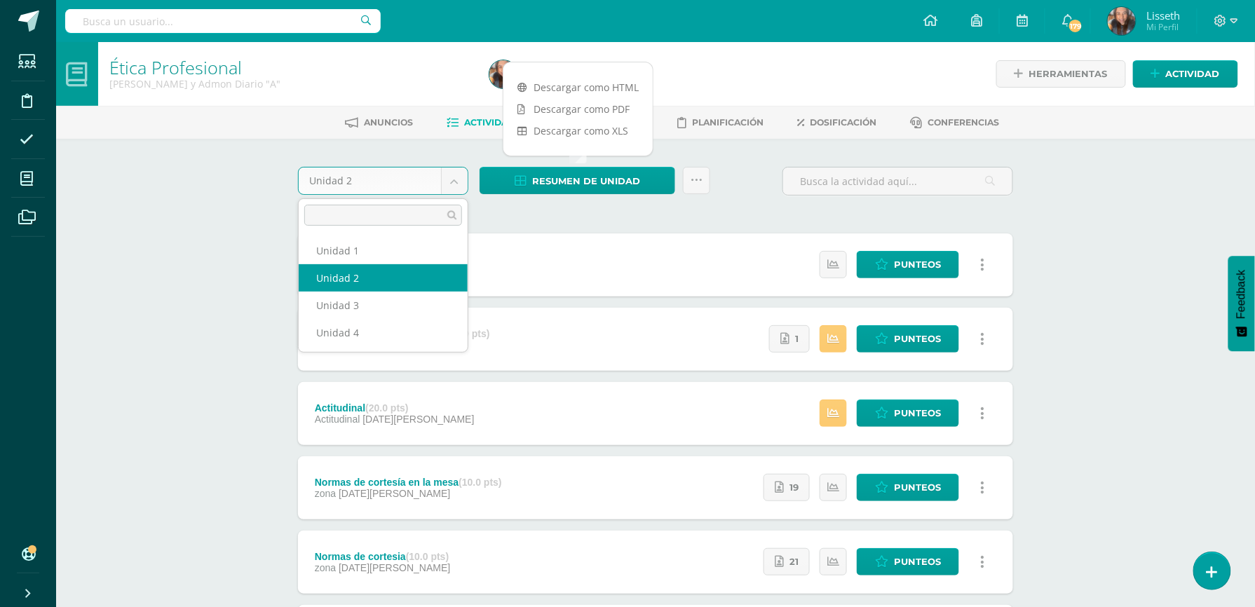
click at [464, 177] on body "Estudiantes Disciplina Asistencia Mis cursos Archivos Soporte Ayuda Reportar un…" at bounding box center [627, 455] width 1255 height 910
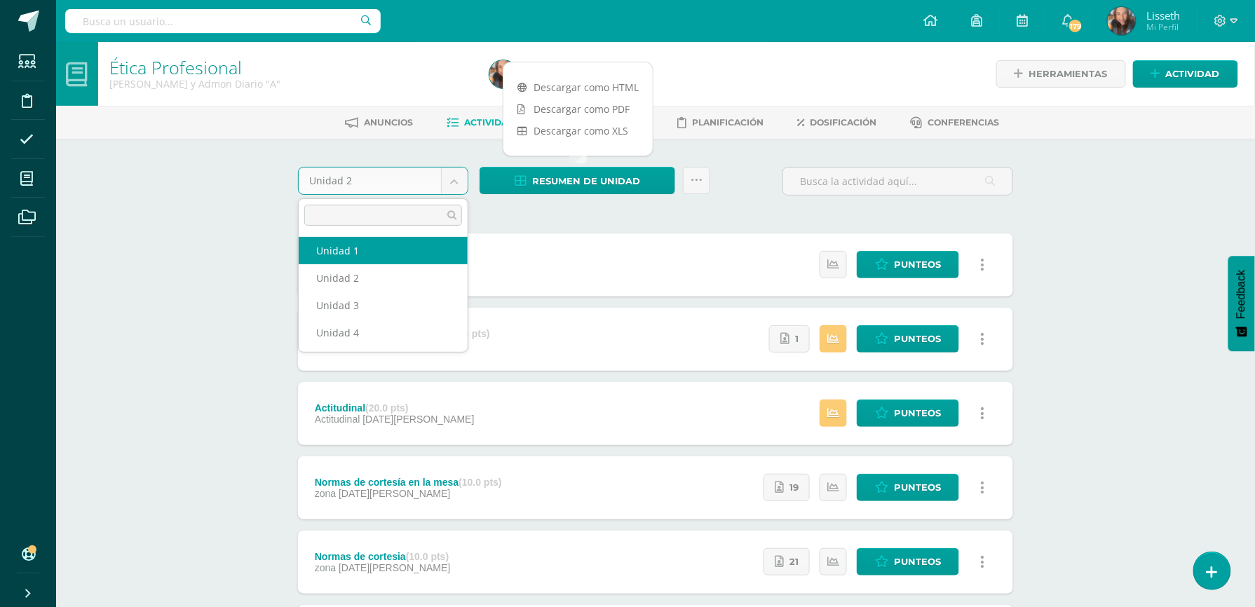
select select "Unidad 1"
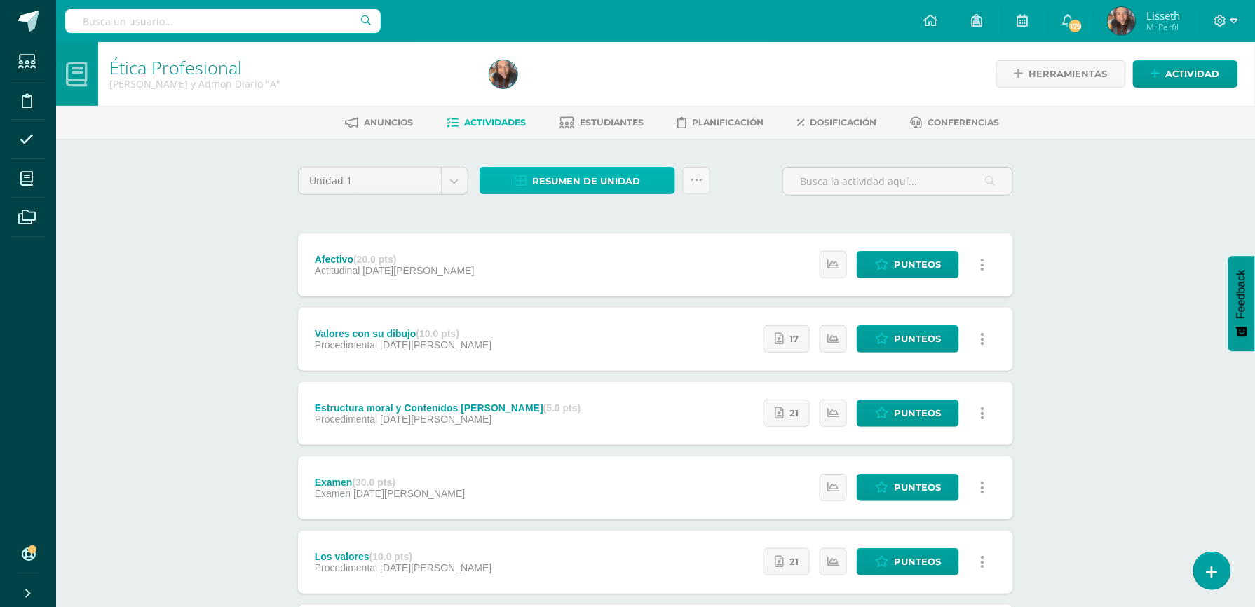
click at [637, 184] on span "Resumen de unidad" at bounding box center [586, 181] width 108 height 26
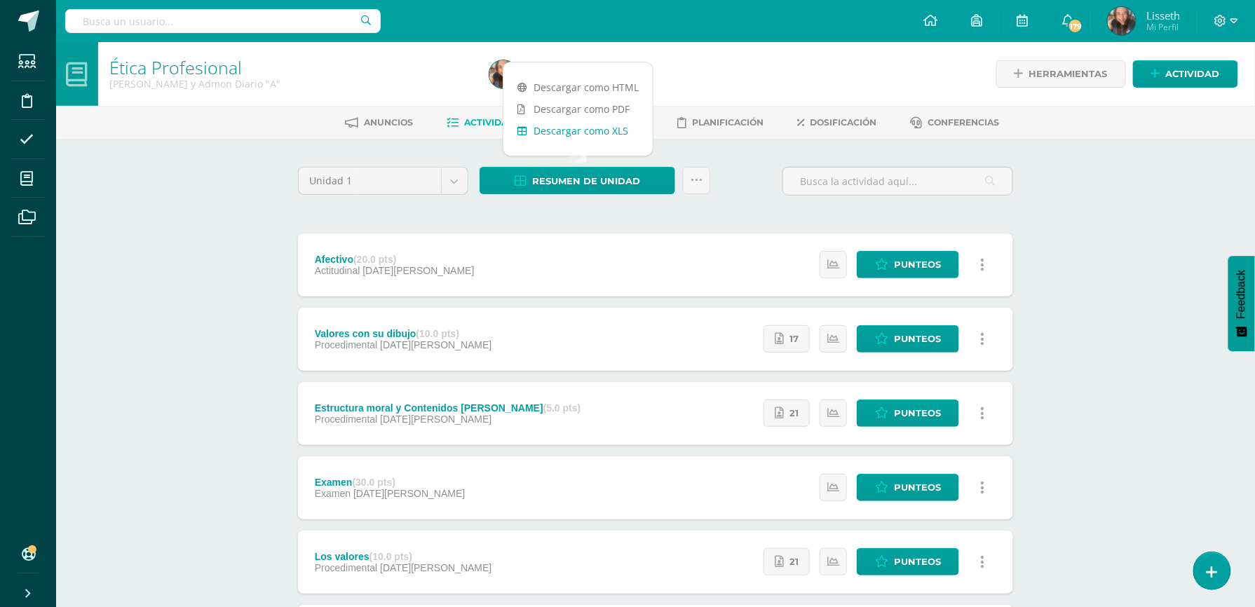
click at [612, 135] on link "Descargar como XLS" at bounding box center [578, 131] width 149 height 22
click at [707, 199] on div "Resumen de unidad Enviar punteos a revision Historial de actividad" at bounding box center [595, 187] width 242 height 40
click at [579, 114] on link "Estudiantes" at bounding box center [602, 123] width 84 height 22
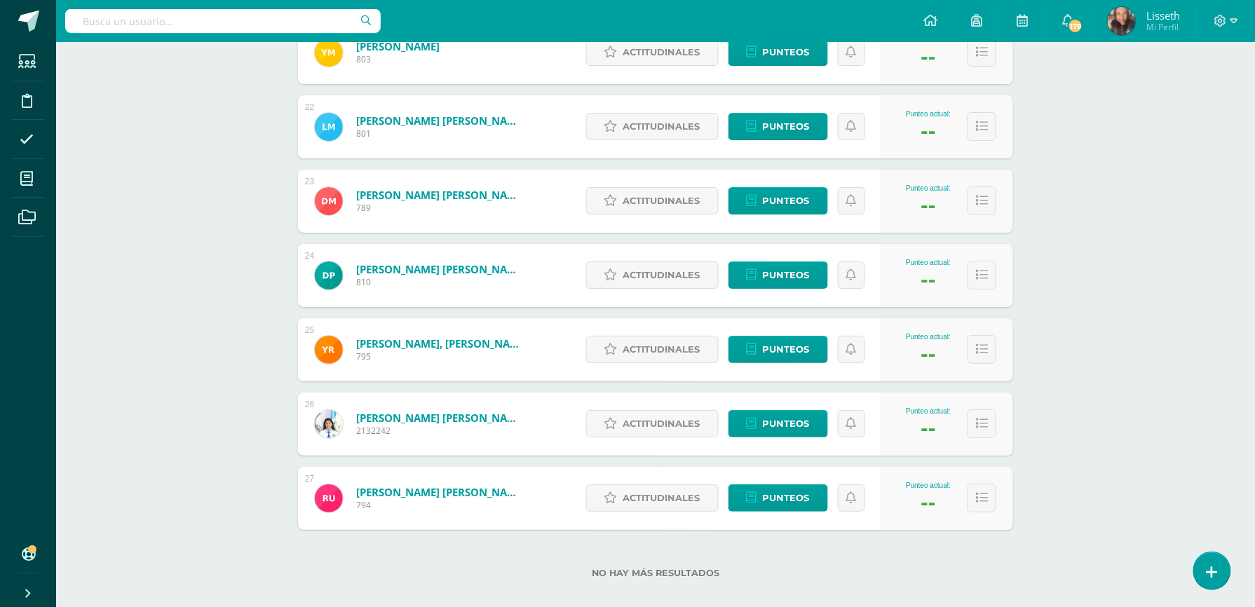
scroll to position [1785, 0]
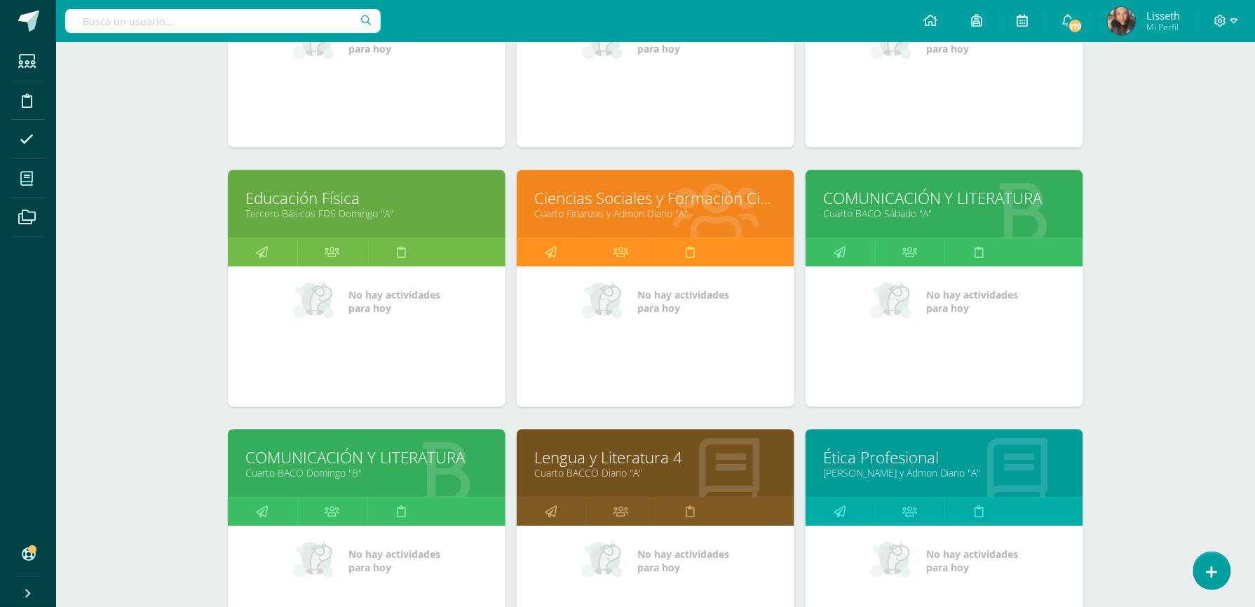
scroll to position [1156, 0]
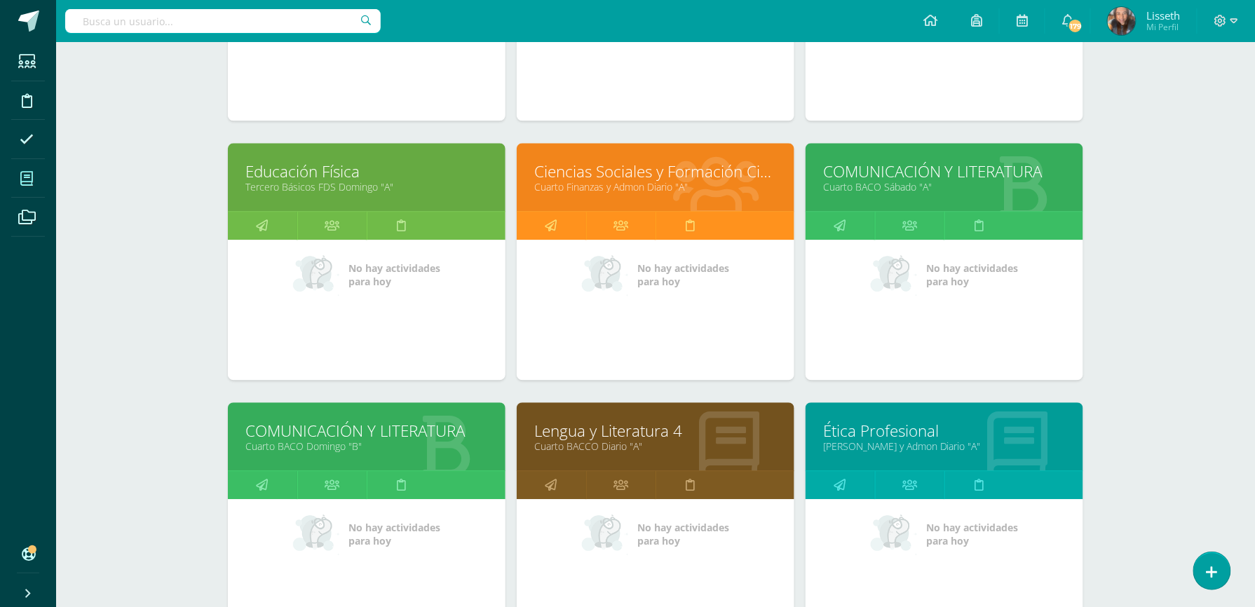
click at [710, 427] on link "Lengua y Literatura 4" at bounding box center [655, 431] width 243 height 22
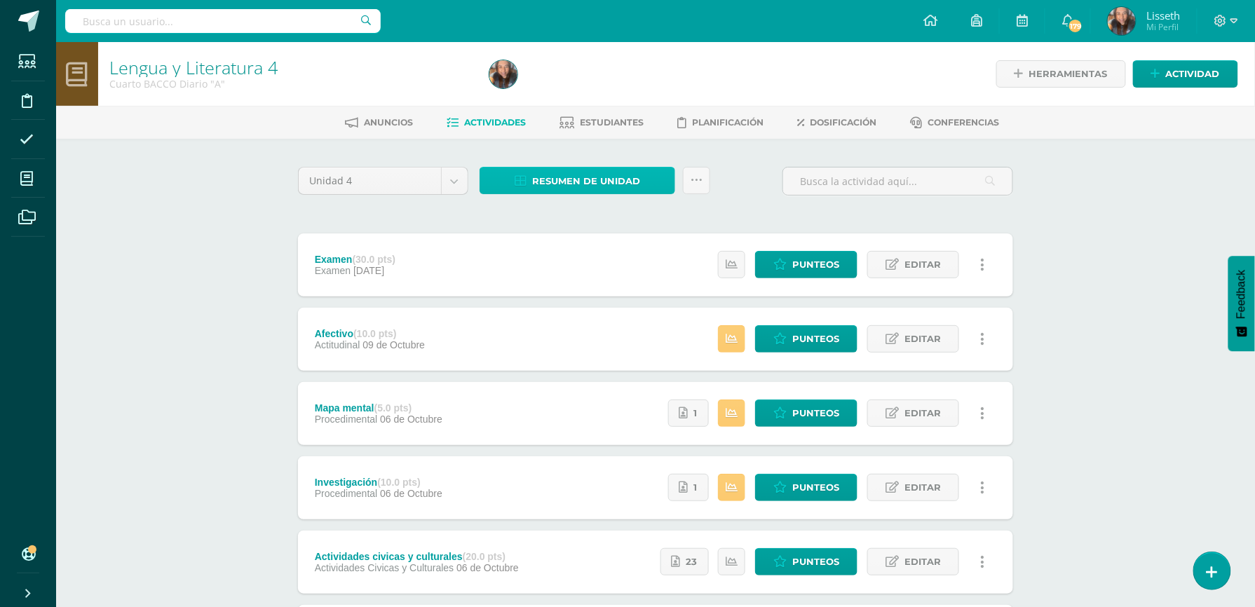
click at [601, 178] on span "Resumen de unidad" at bounding box center [586, 181] width 108 height 26
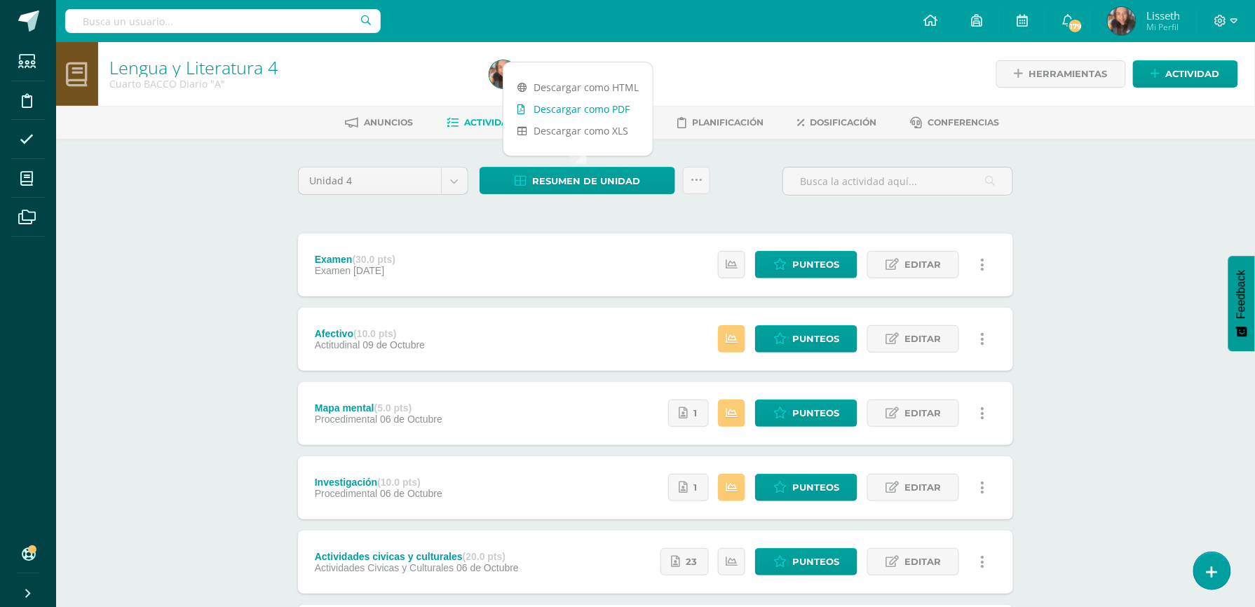
click at [598, 109] on link "Descargar como PDF" at bounding box center [578, 109] width 149 height 22
